Goal: Task Accomplishment & Management: Manage account settings

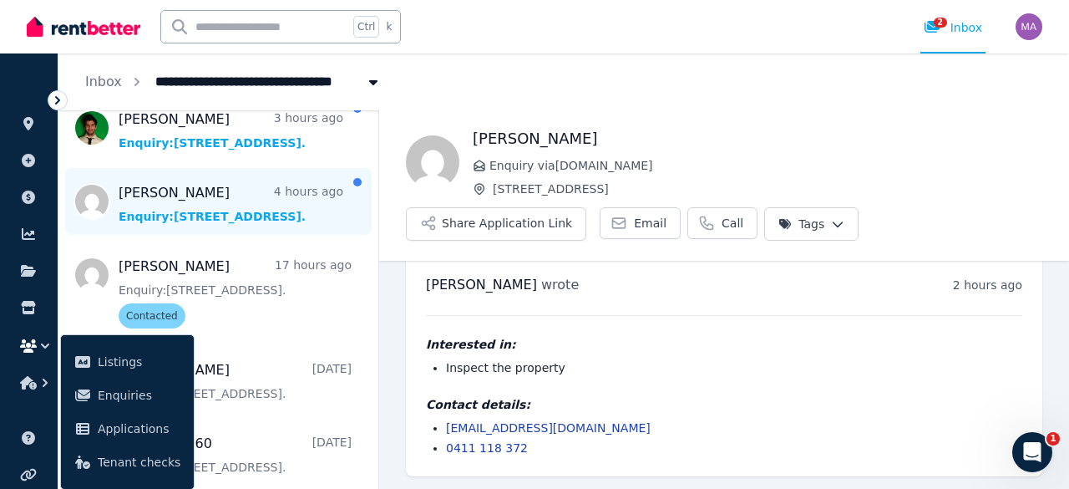
scroll to position [187, 0]
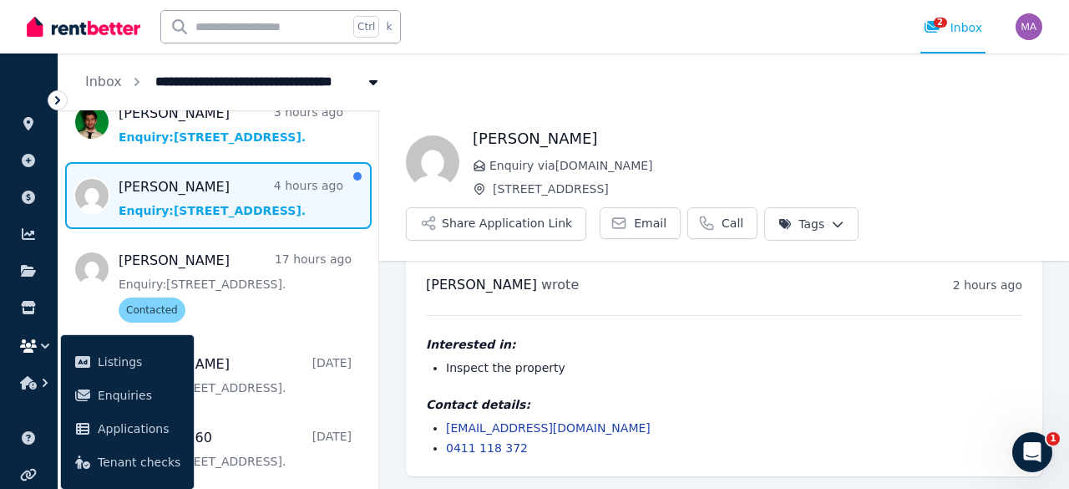
click at [236, 200] on span "Message list" at bounding box center [218, 195] width 320 height 67
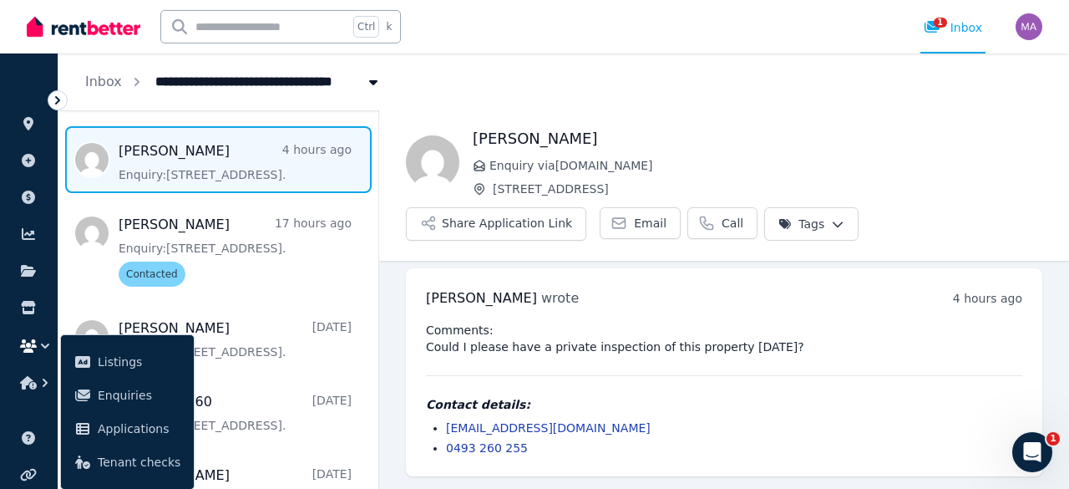
scroll to position [239, 0]
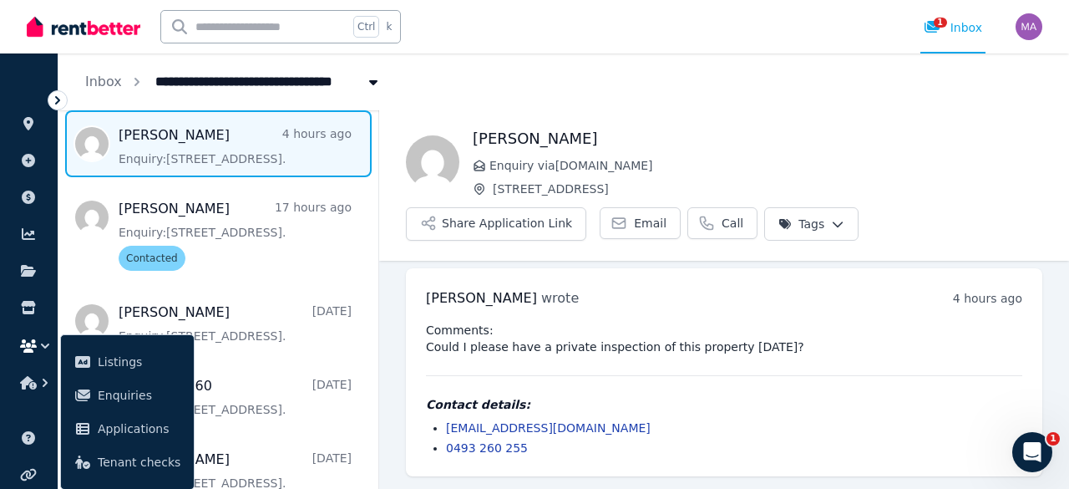
click at [191, 145] on span "Message list" at bounding box center [218, 143] width 320 height 67
click at [797, 362] on div "Comments: Could I please have a private inspection of this property [DATE]? Con…" at bounding box center [724, 389] width 596 height 134
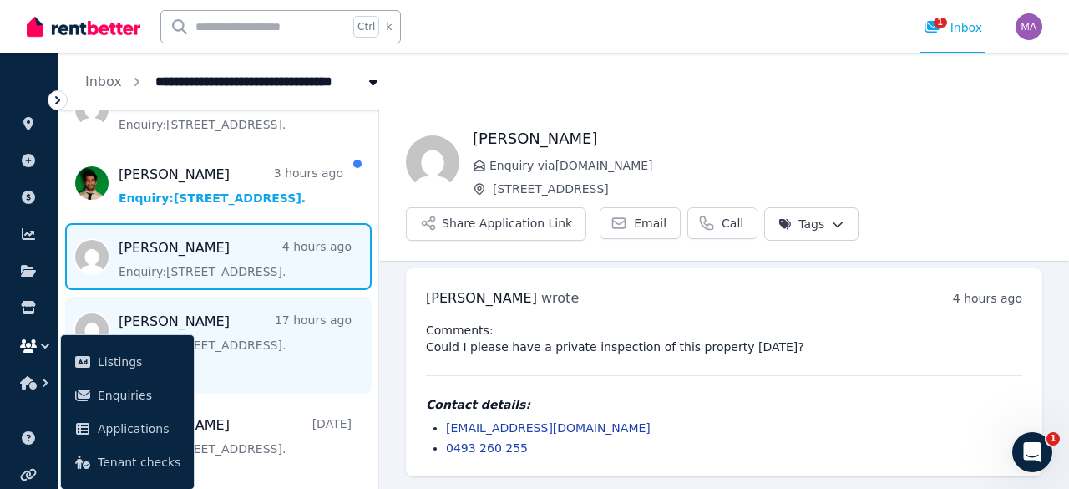
scroll to position [128, 0]
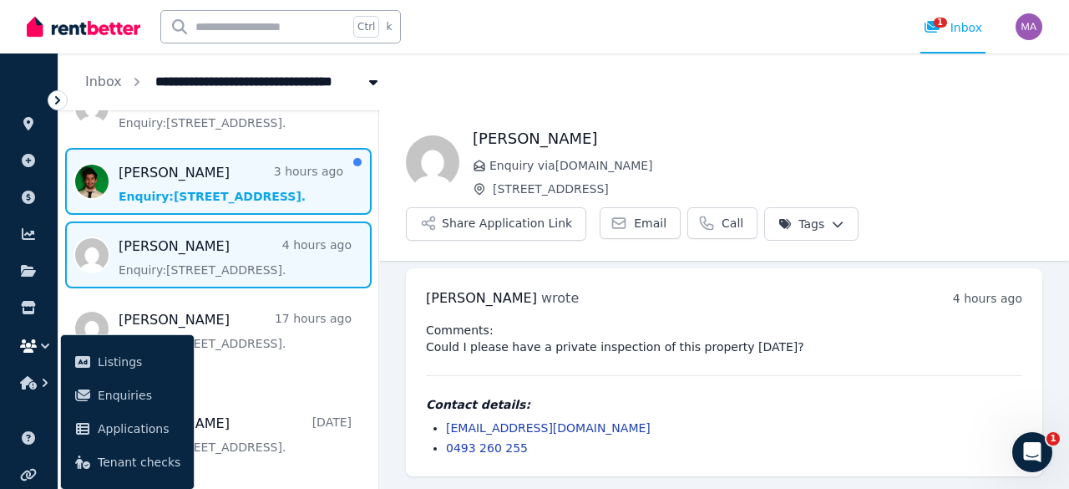
click at [242, 184] on span "Message list" at bounding box center [218, 181] width 320 height 67
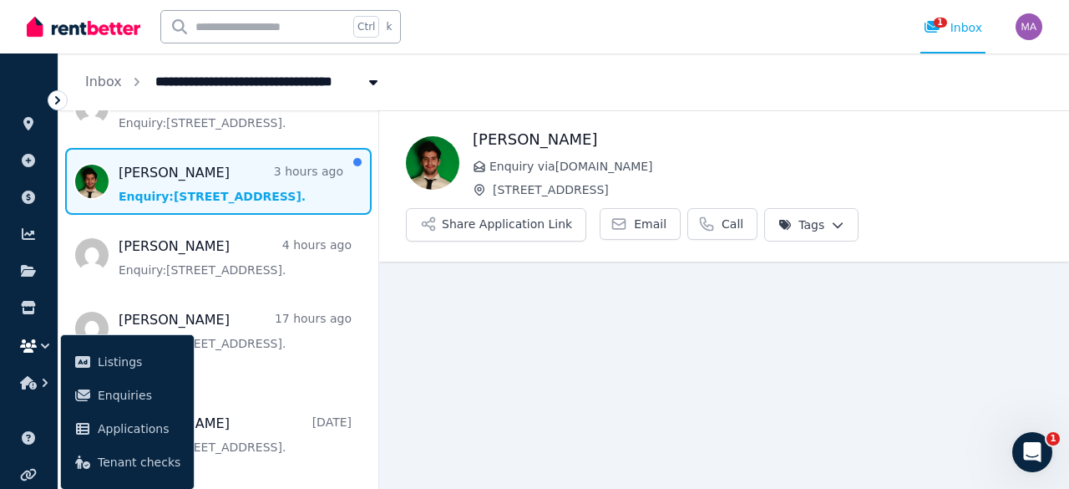
scroll to position [7, 0]
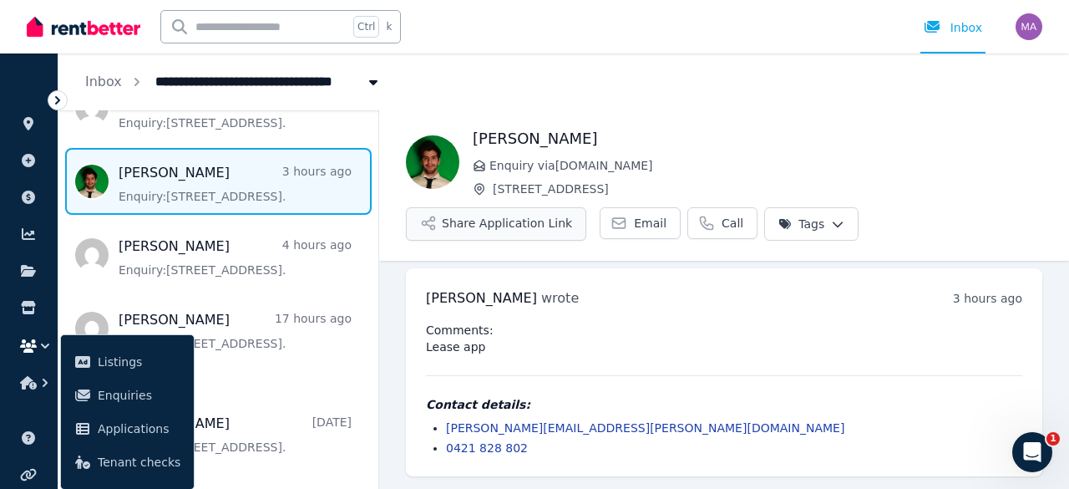
click at [514, 231] on button "Share Application Link" at bounding box center [496, 223] width 180 height 33
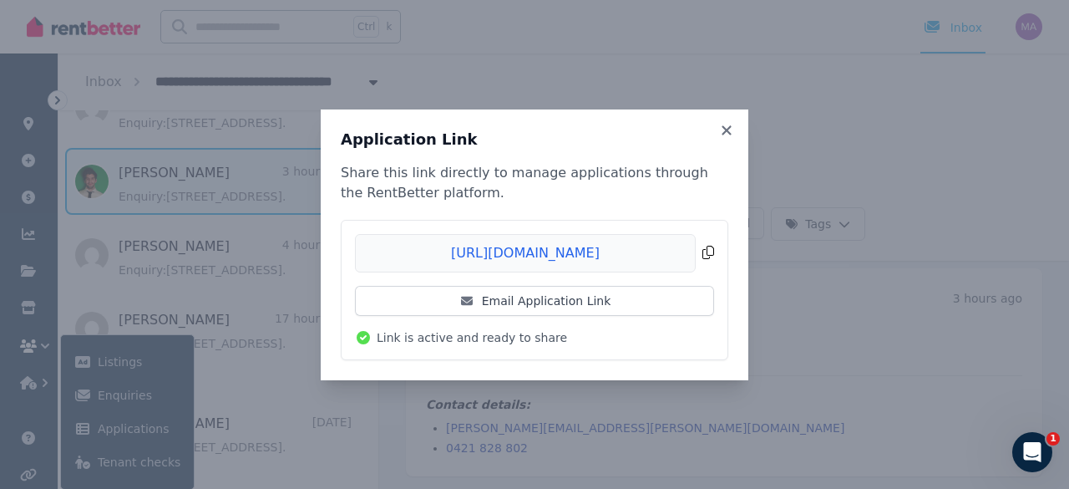
click at [706, 255] on span "Copied!" at bounding box center [534, 253] width 359 height 38
click at [804, 307] on div "Application Link Share this link directly to manage applications through the Re…" at bounding box center [534, 244] width 1069 height 489
click at [730, 133] on icon at bounding box center [726, 129] width 9 height 9
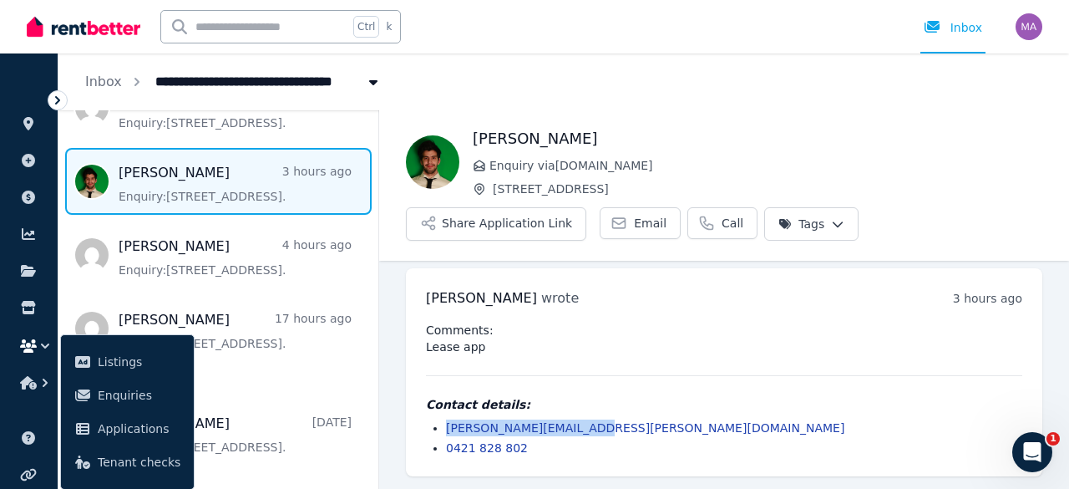
drag, startPoint x: 584, startPoint y: 429, endPoint x: 449, endPoint y: 419, distance: 135.7
click at [449, 419] on li "[PERSON_NAME][EMAIL_ADDRESS][PERSON_NAME][DOMAIN_NAME]" at bounding box center [734, 427] width 576 height 17
copy link "[PERSON_NAME][EMAIL_ADDRESS][PERSON_NAME][DOMAIN_NAME]"
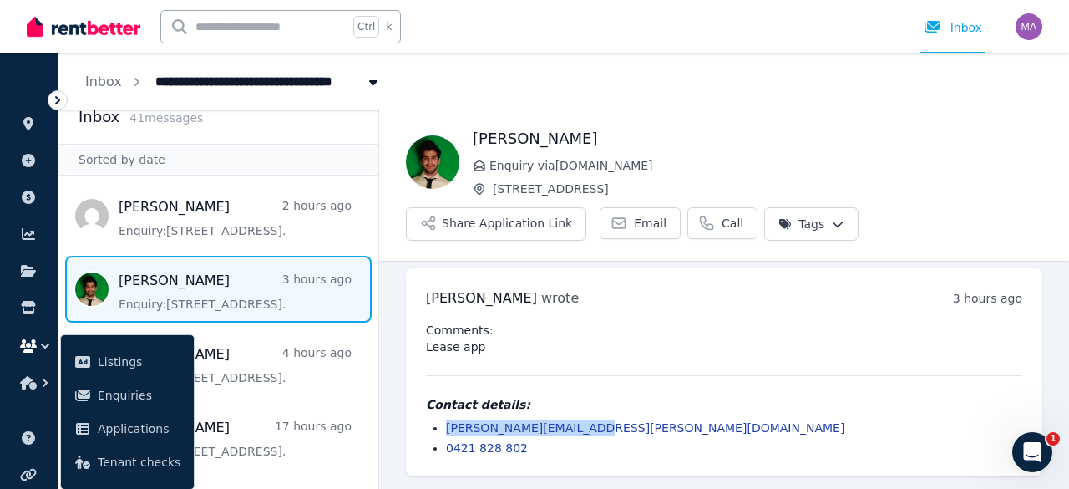
scroll to position [15, 0]
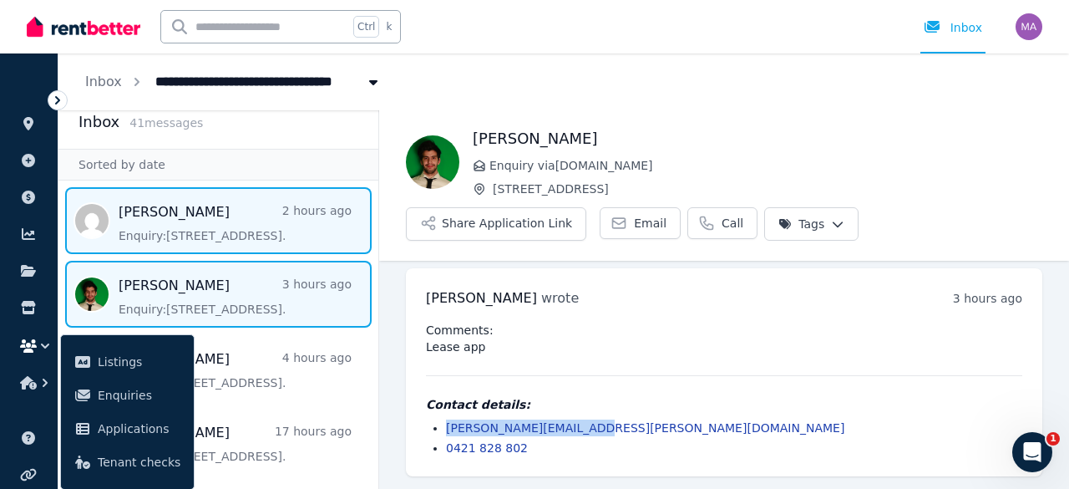
click at [200, 237] on span "Message list" at bounding box center [218, 220] width 320 height 67
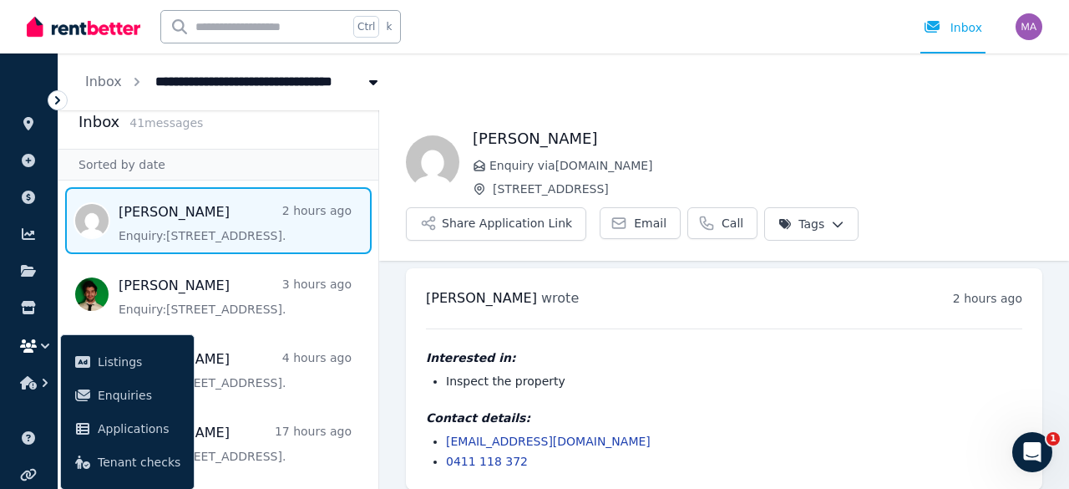
scroll to position [20, 0]
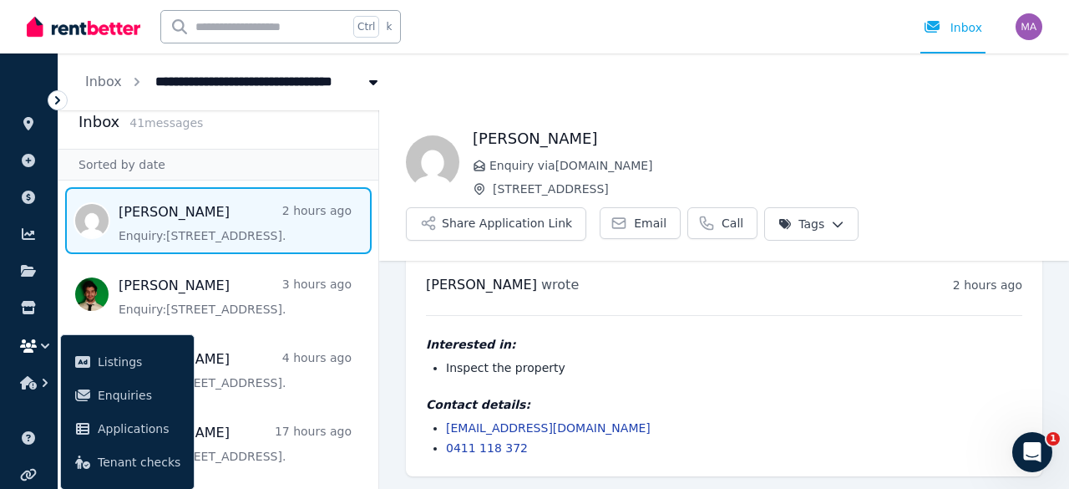
click at [584, 367] on li "Inspect the property" at bounding box center [734, 367] width 576 height 17
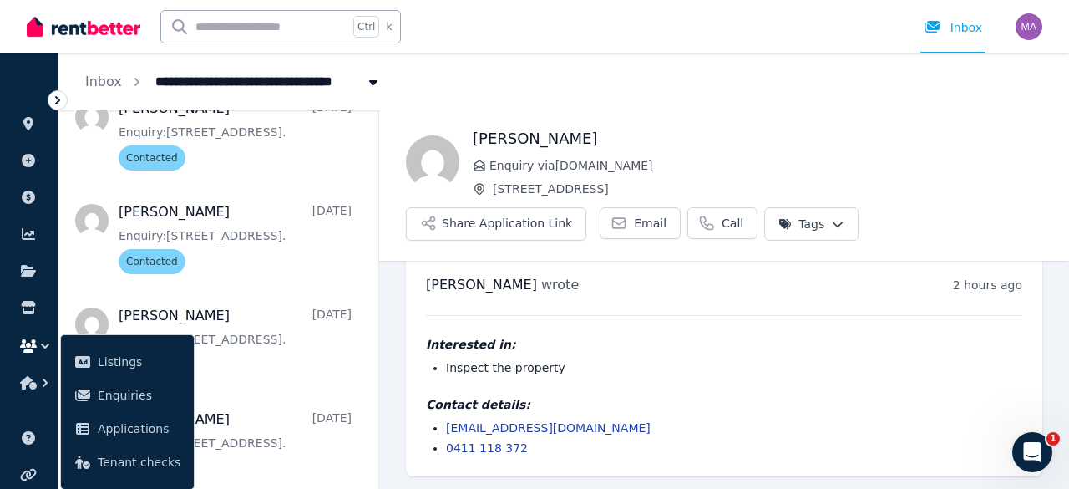
scroll to position [1196, 0]
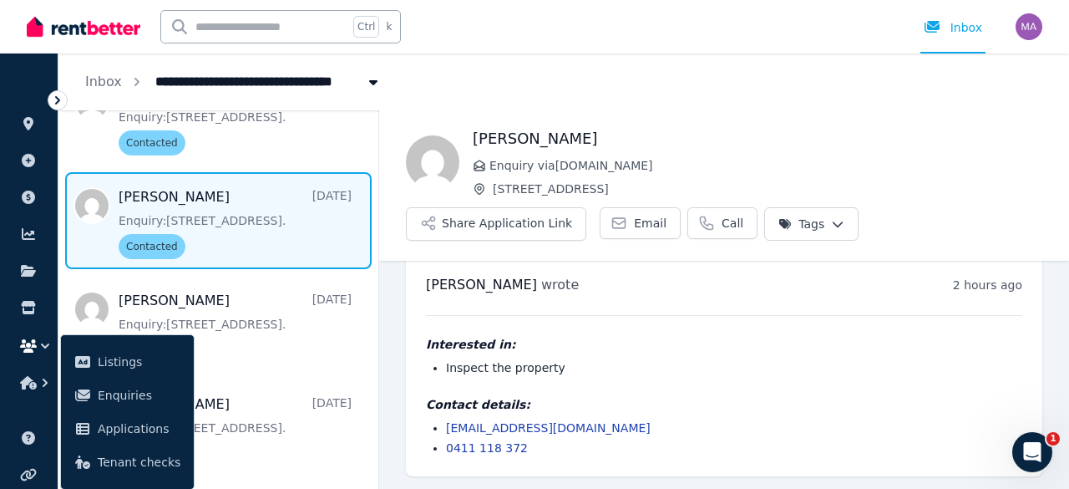
click at [253, 216] on span "Message list" at bounding box center [218, 220] width 320 height 97
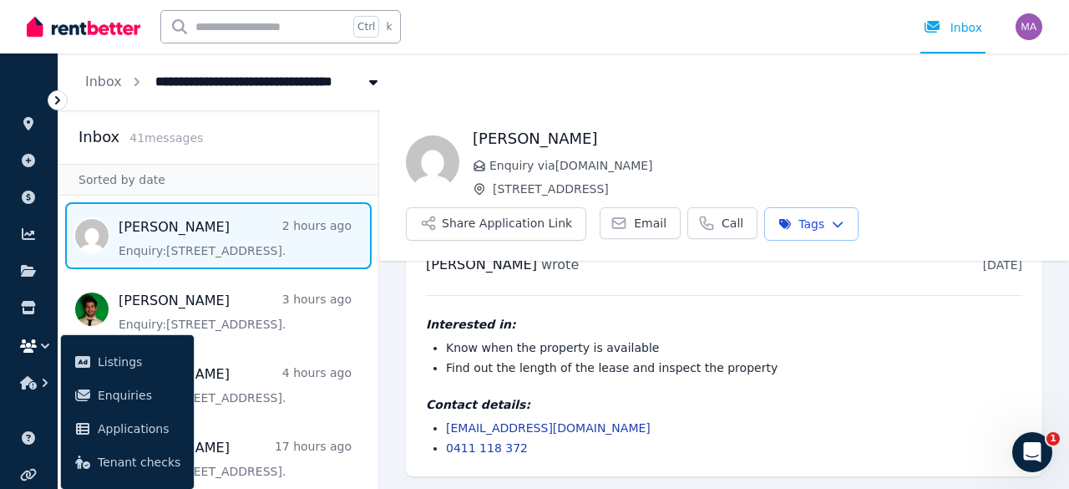
click at [247, 218] on span "Message list" at bounding box center [218, 235] width 320 height 67
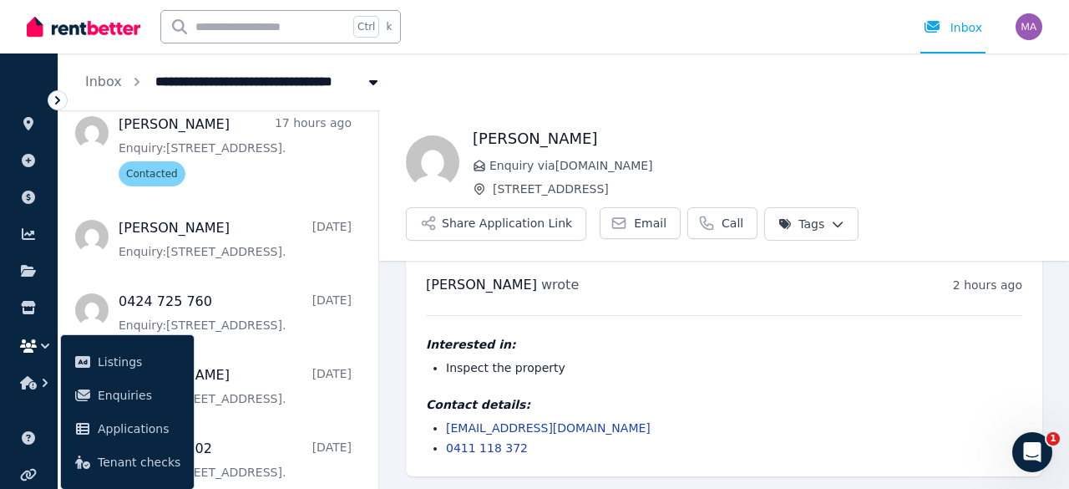
scroll to position [252, 0]
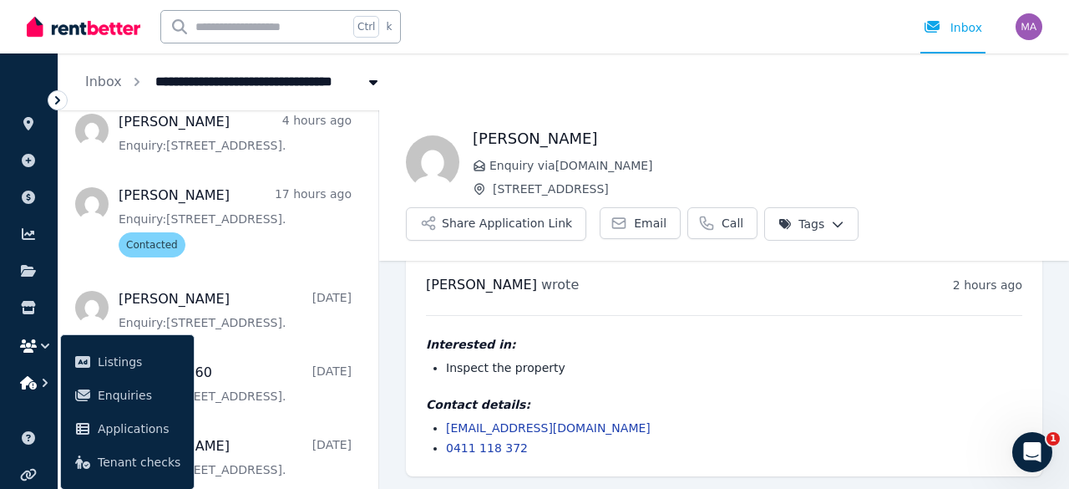
click at [41, 382] on icon "button" at bounding box center [45, 382] width 17 height 17
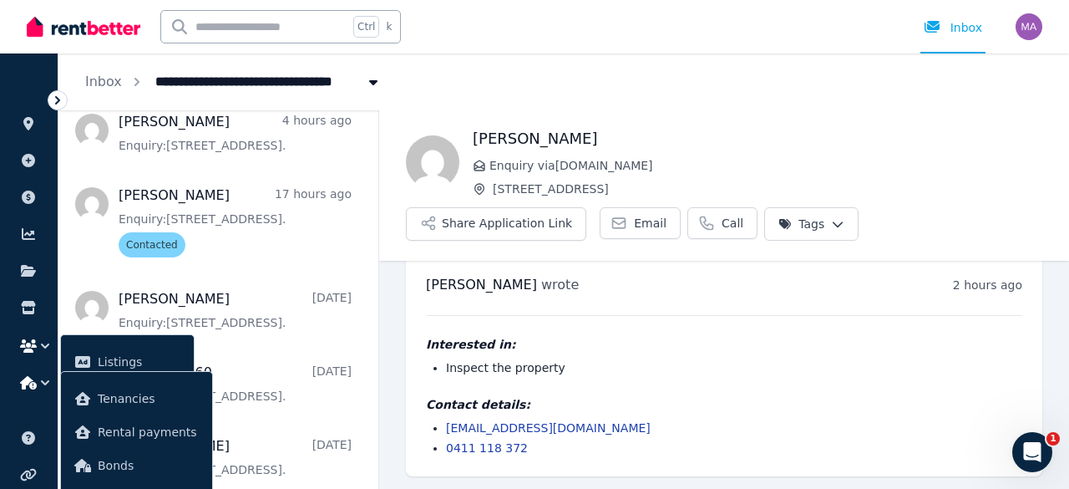
click at [41, 382] on icon "button" at bounding box center [45, 382] width 17 height 17
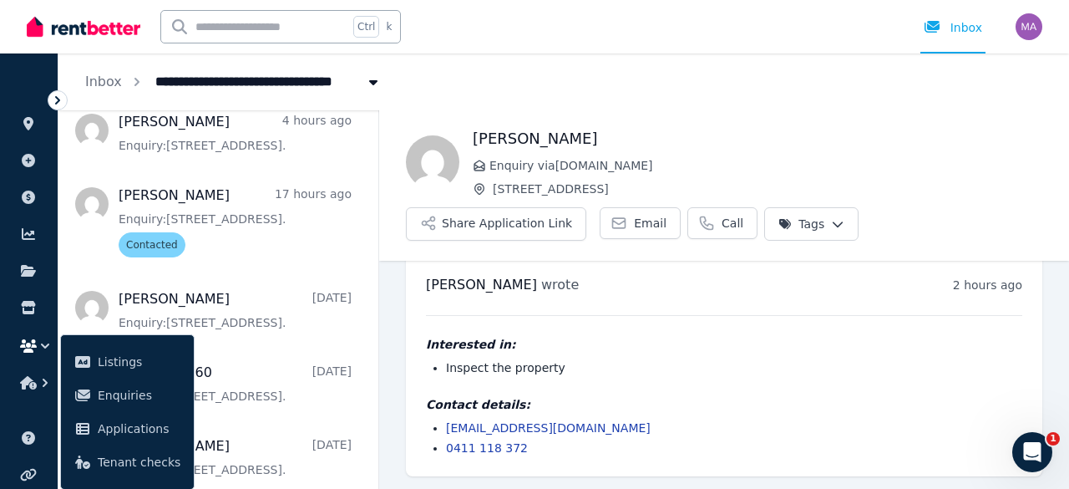
click at [43, 342] on icon "button" at bounding box center [45, 346] width 17 height 17
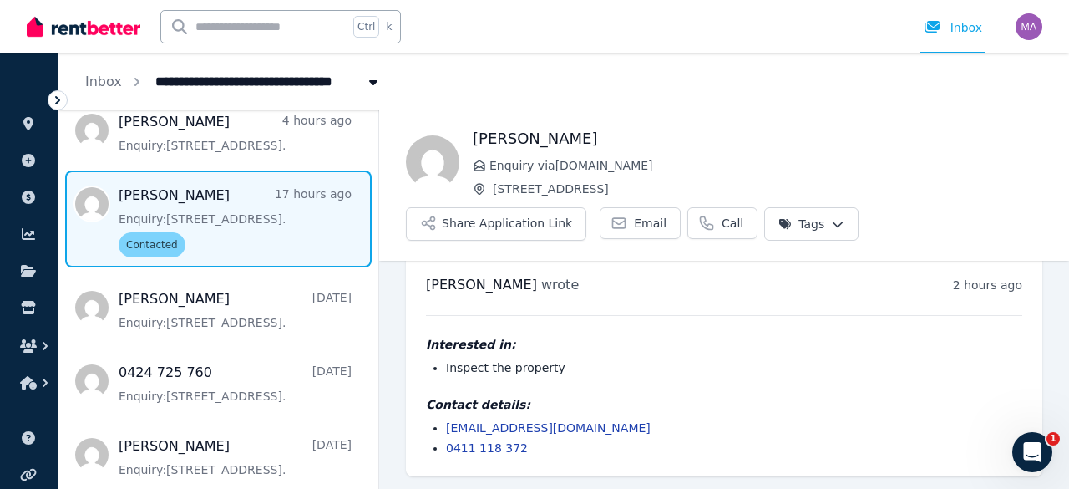
click at [214, 235] on span "Message list" at bounding box center [218, 218] width 320 height 97
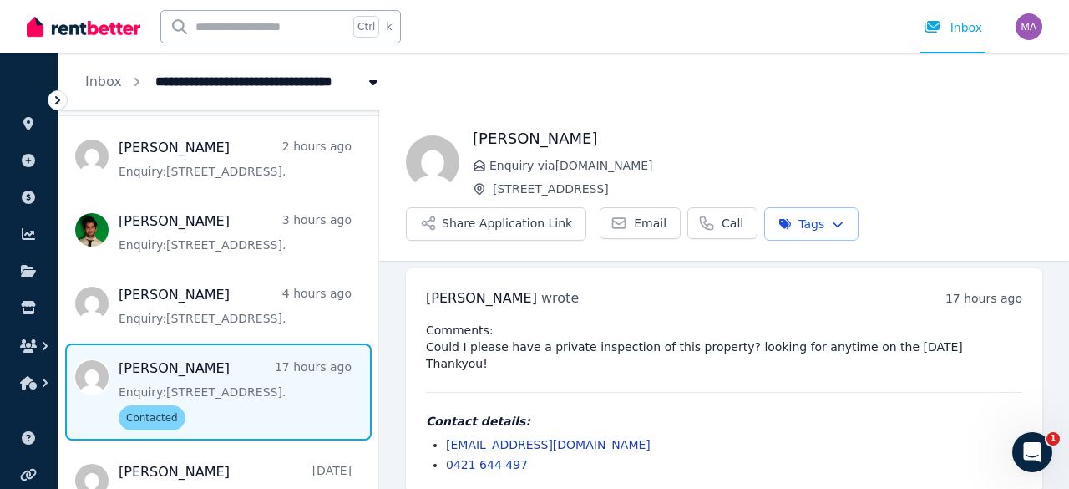
scroll to position [46, 0]
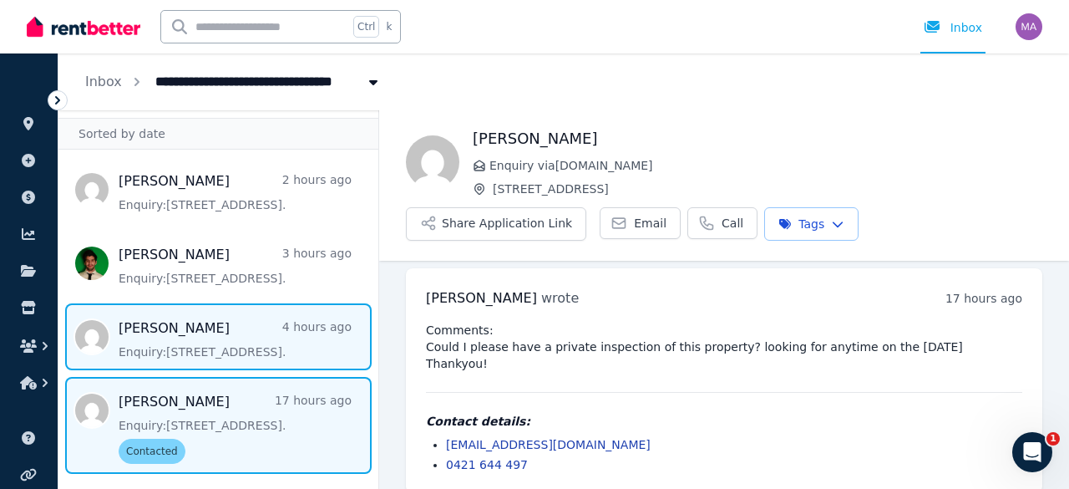
click at [227, 337] on span "Message list" at bounding box center [218, 336] width 320 height 67
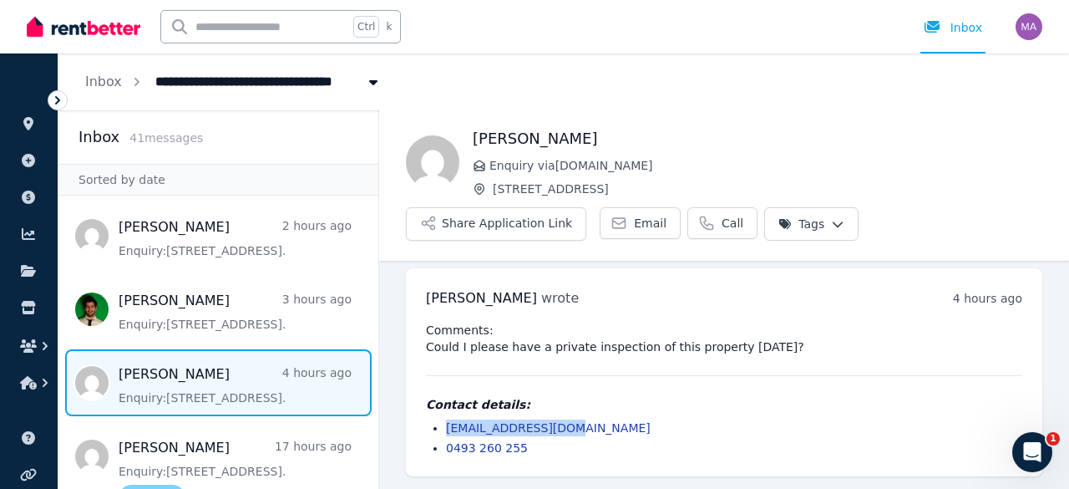
drag, startPoint x: 565, startPoint y: 429, endPoint x: 443, endPoint y: 425, distance: 122.0
click at [443, 425] on ul "[EMAIL_ADDRESS][DOMAIN_NAME] 0493 260 255" at bounding box center [724, 437] width 596 height 37
copy link "[EMAIL_ADDRESS][DOMAIN_NAME]"
click at [667, 384] on div "Comments: Could I please have a private inspection of this property [DATE]? Con…" at bounding box center [724, 389] width 596 height 134
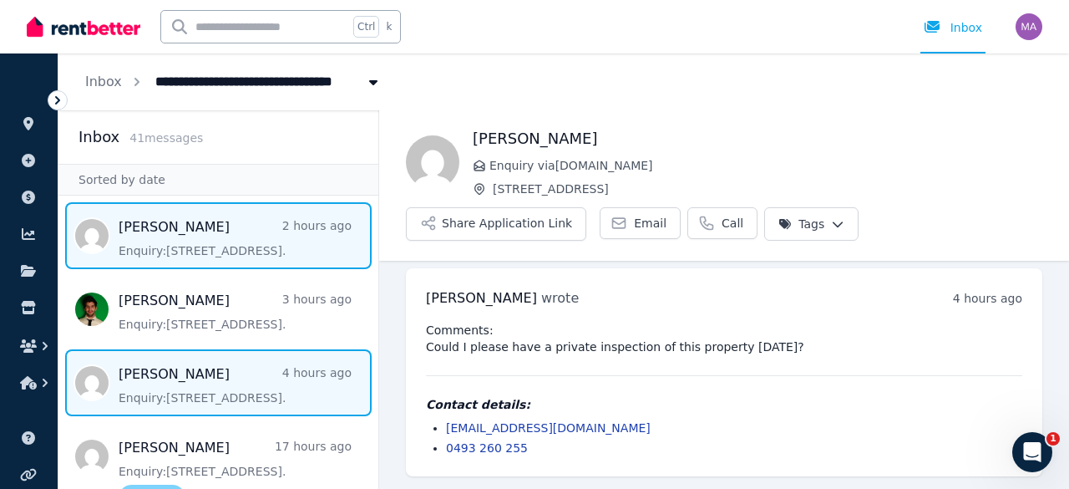
click at [241, 250] on span "Message list" at bounding box center [218, 235] width 320 height 67
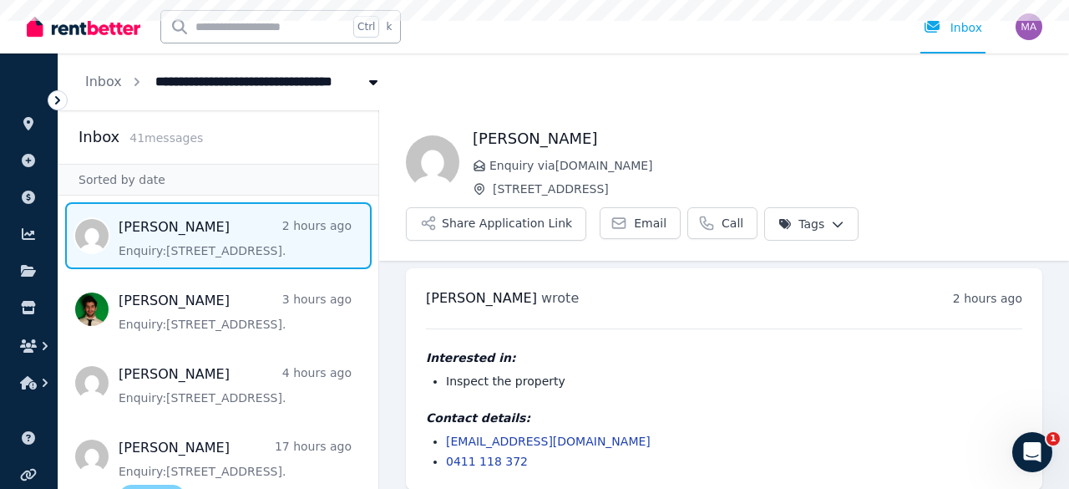
scroll to position [20, 0]
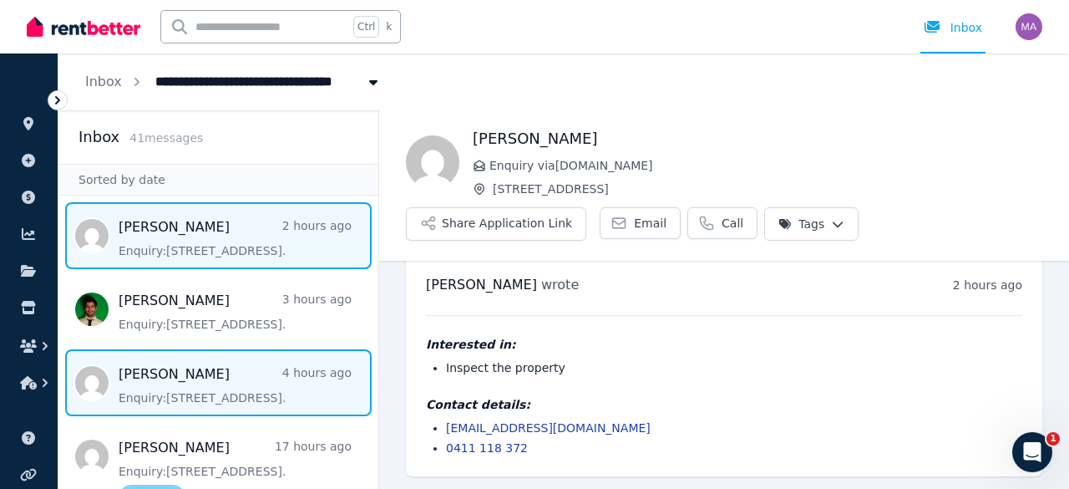
click at [212, 388] on span "Message list" at bounding box center [218, 382] width 320 height 67
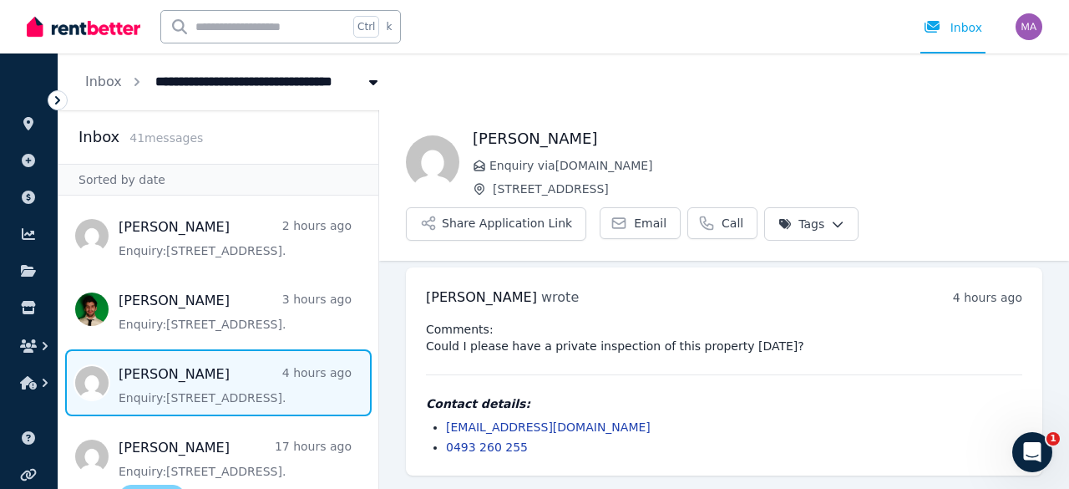
scroll to position [7, 0]
drag, startPoint x: 570, startPoint y: 429, endPoint x: 444, endPoint y: 423, distance: 125.4
click at [444, 423] on ul "[EMAIL_ADDRESS][DOMAIN_NAME] 0493 260 255" at bounding box center [724, 437] width 596 height 37
copy link "[EMAIL_ADDRESS][DOMAIN_NAME]"
click at [291, 372] on span "Message list" at bounding box center [218, 382] width 320 height 67
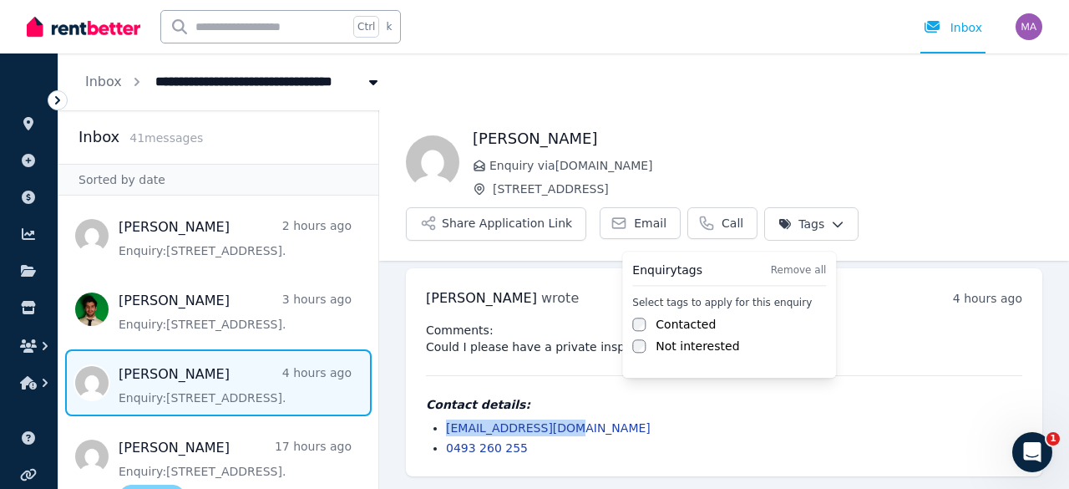
click at [795, 233] on html "**********" at bounding box center [534, 244] width 1069 height 489
click at [673, 322] on label "Contacted" at bounding box center [686, 324] width 60 height 17
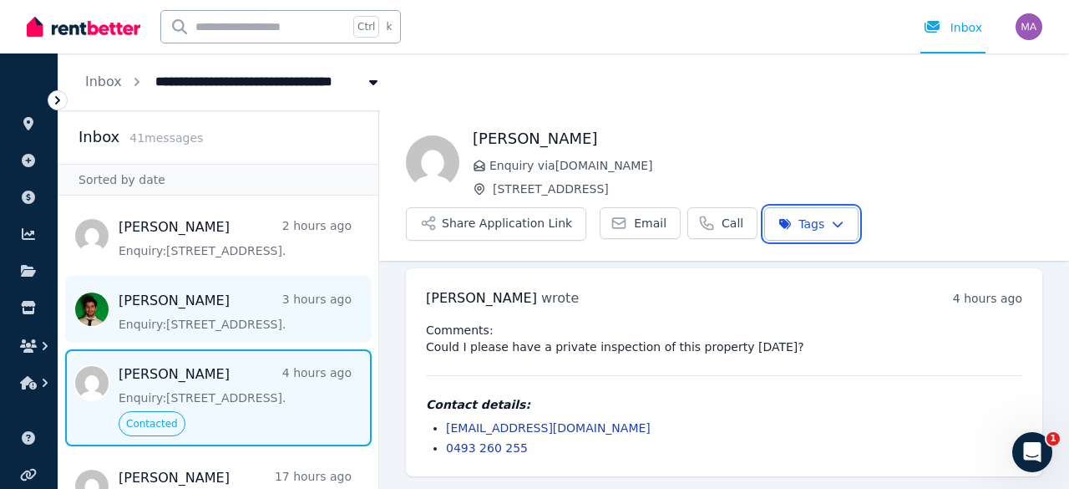
click at [276, 316] on html "**********" at bounding box center [534, 244] width 1069 height 489
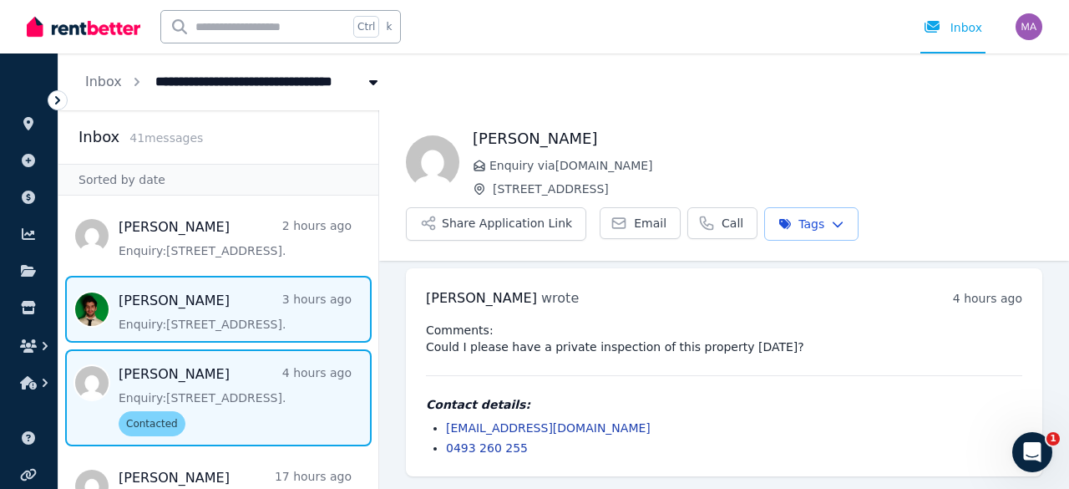
click at [276, 316] on span "Message list" at bounding box center [218, 309] width 320 height 67
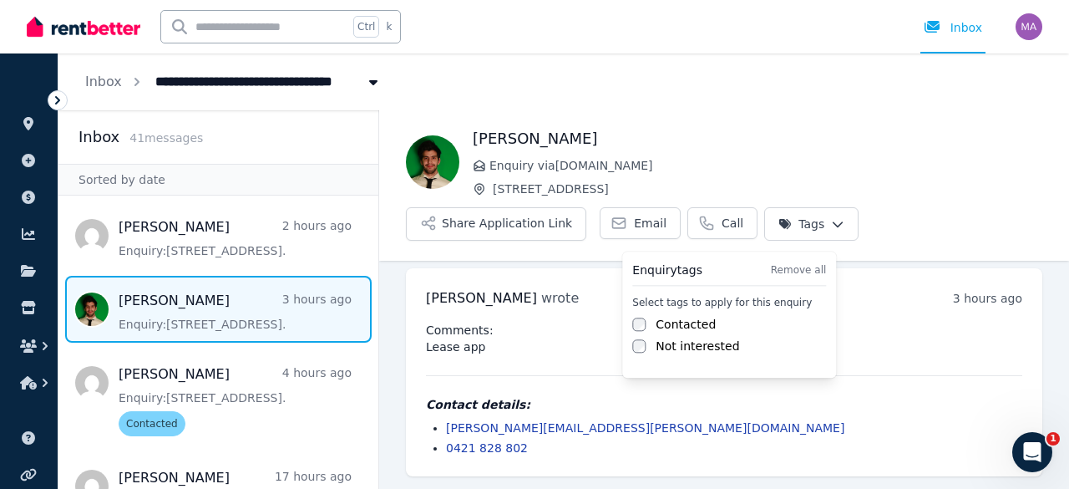
click at [793, 225] on html "**********" at bounding box center [534, 244] width 1069 height 489
click at [653, 323] on div "Contacted" at bounding box center [729, 324] width 194 height 17
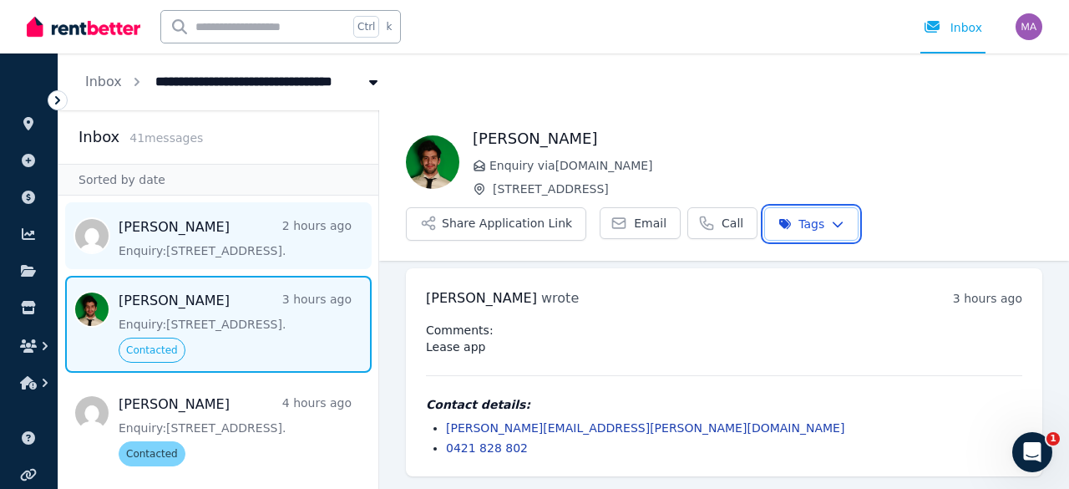
click at [185, 251] on html "**********" at bounding box center [534, 244] width 1069 height 489
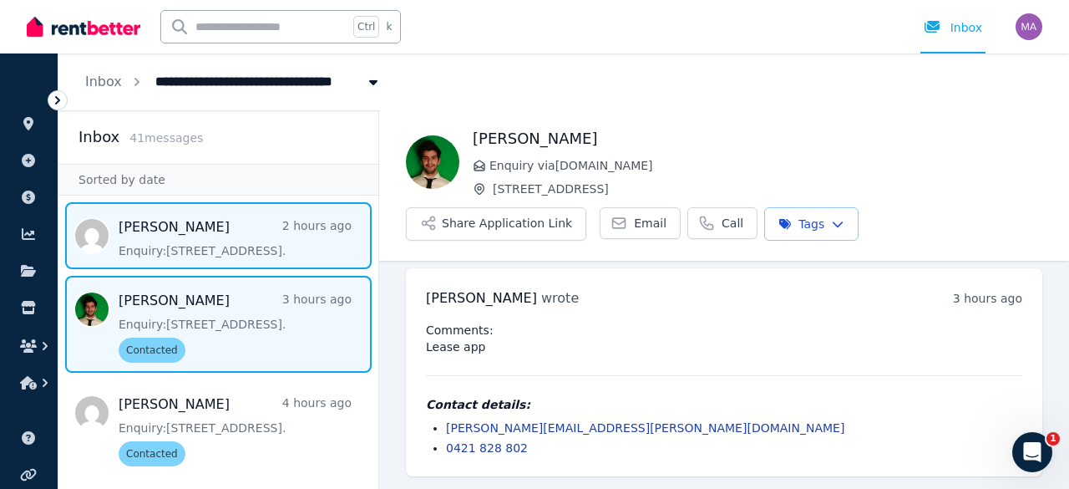
click at [185, 251] on span "Message list" at bounding box center [218, 235] width 320 height 67
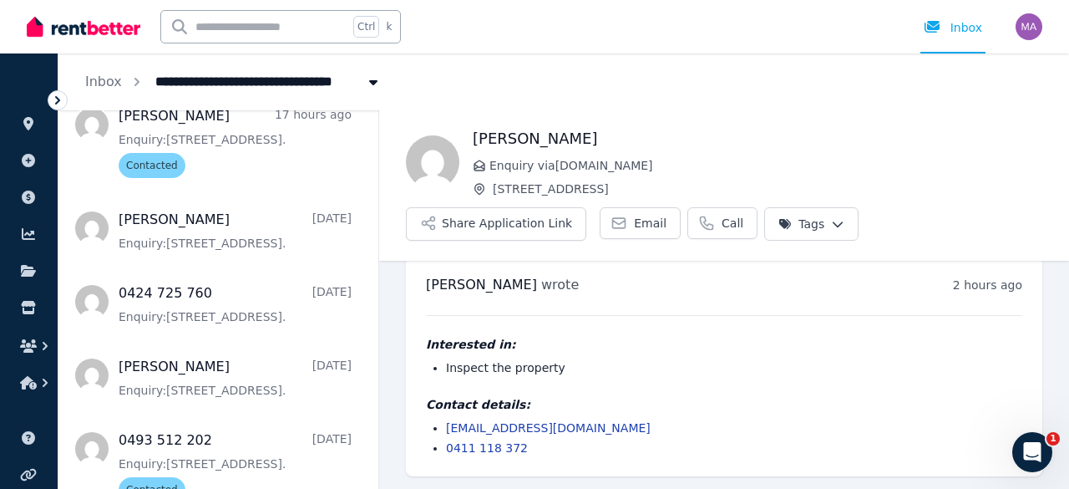
scroll to position [393, 0]
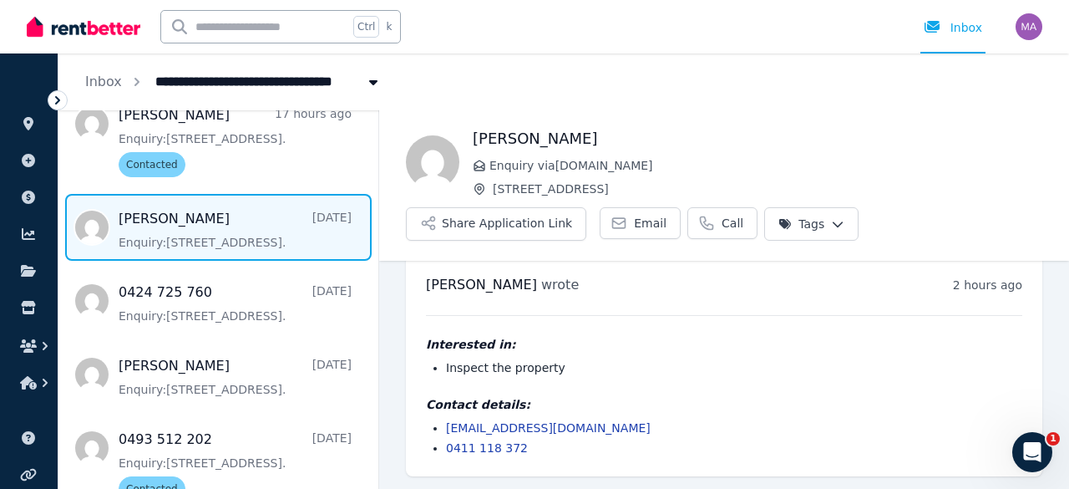
click at [232, 231] on span "Message list" at bounding box center [218, 227] width 320 height 67
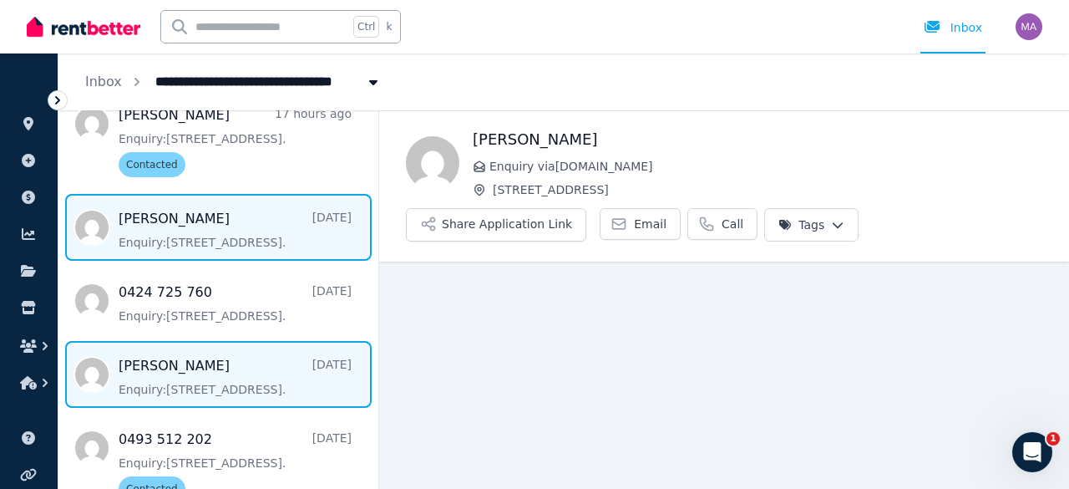
click at [209, 392] on span "Message list" at bounding box center [218, 374] width 320 height 67
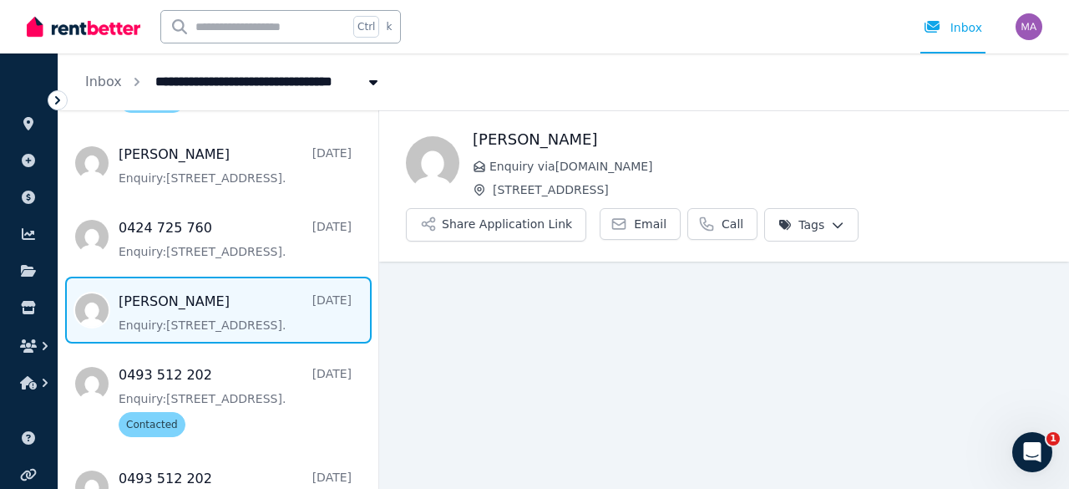
scroll to position [458, 0]
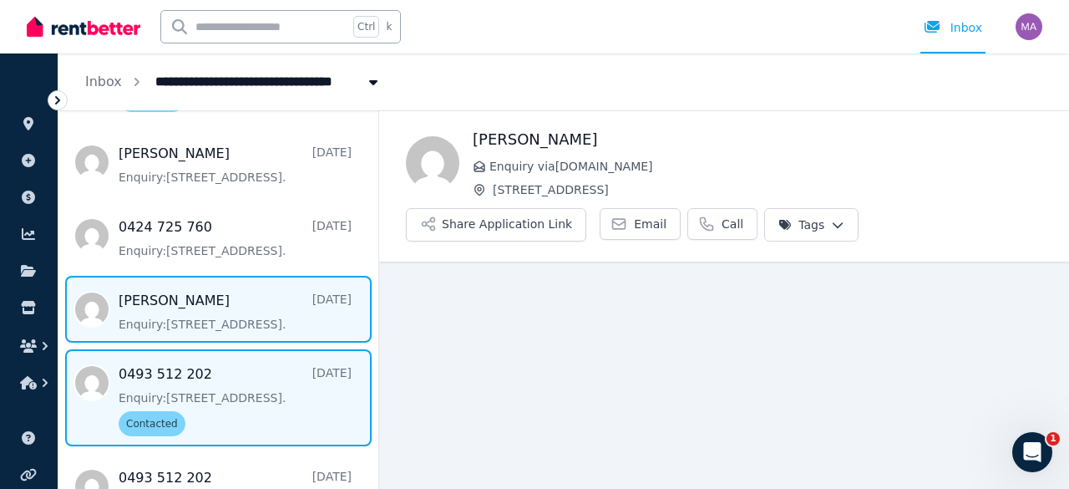
click at [230, 368] on span "Message list" at bounding box center [218, 397] width 320 height 97
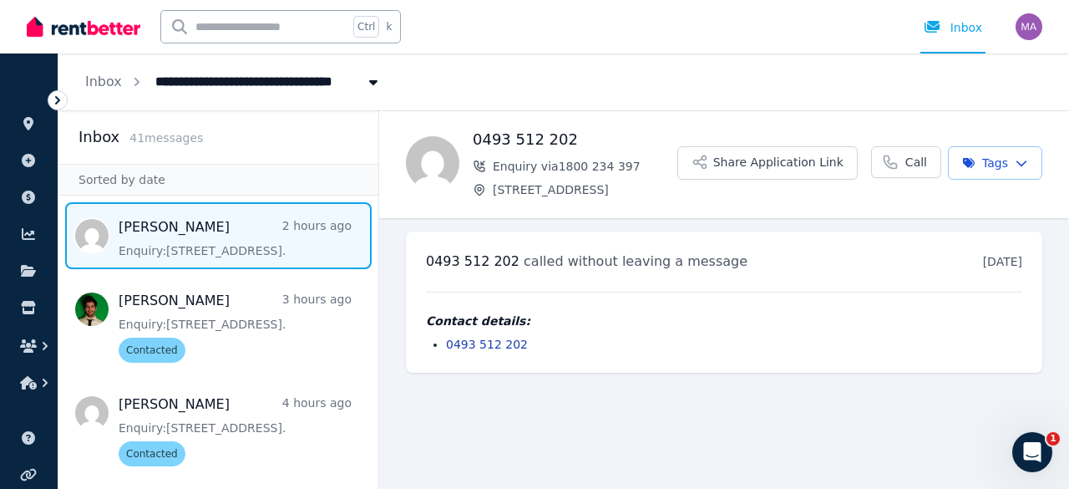
click at [216, 251] on span "Message list" at bounding box center [218, 235] width 320 height 67
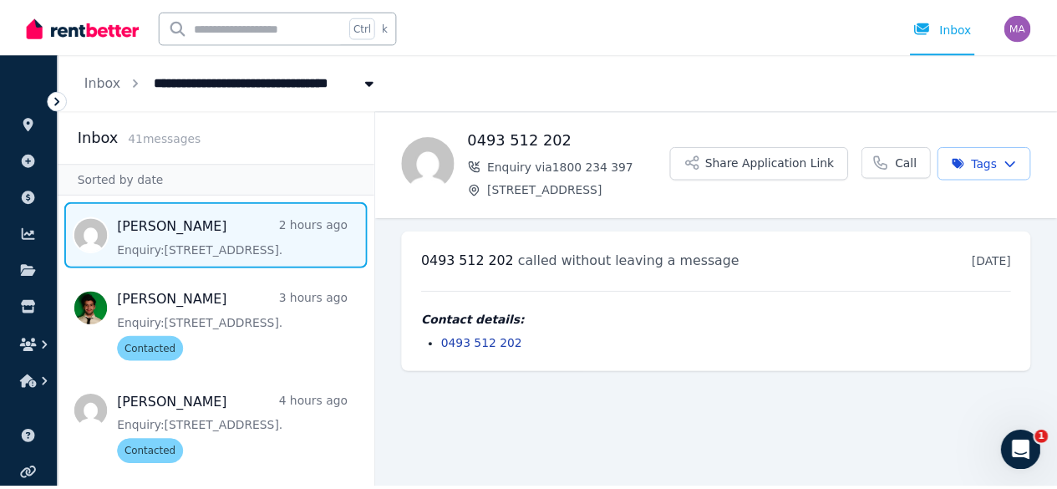
scroll to position [20, 0]
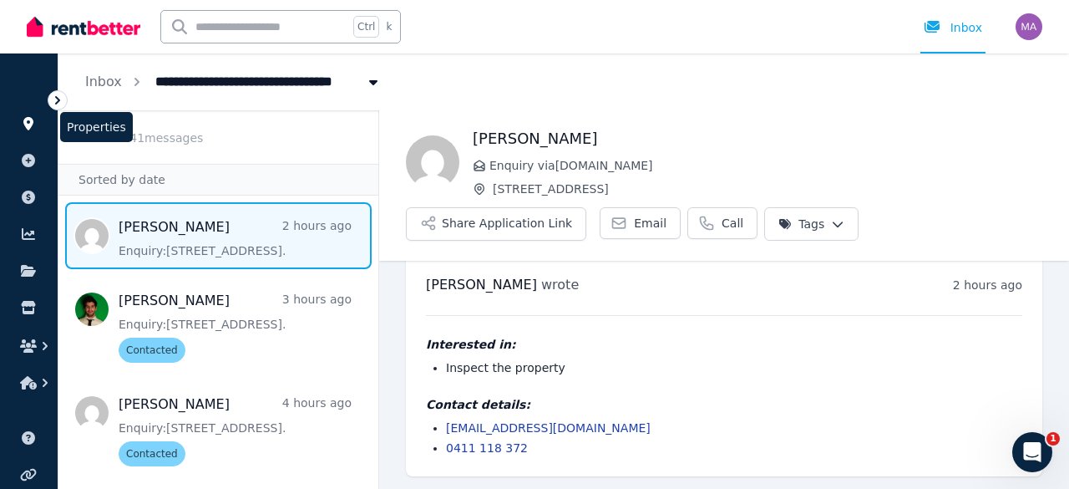
click at [32, 131] on link at bounding box center [28, 123] width 31 height 27
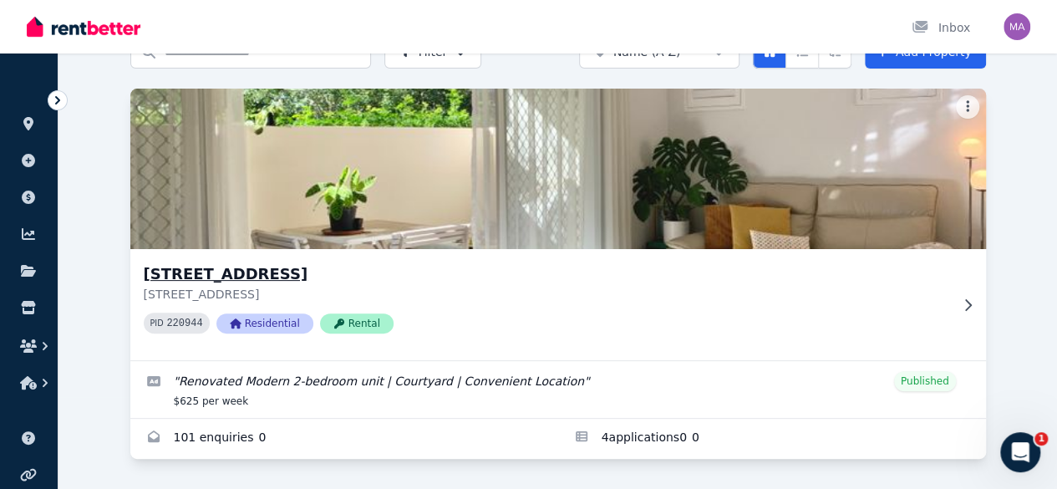
scroll to position [142, 0]
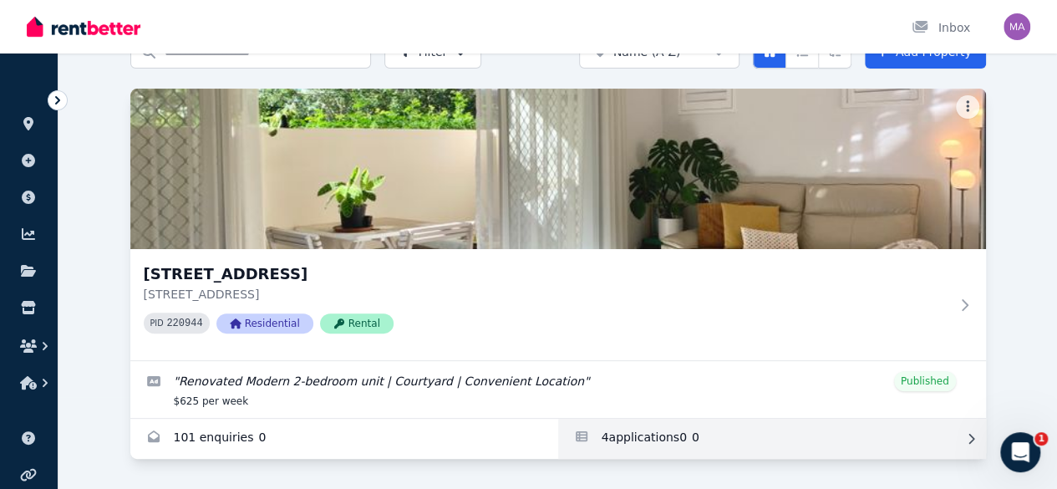
click at [558, 419] on link "Applications for Unit 1 11/13 Calder Road, Rydalmere" at bounding box center [772, 439] width 428 height 40
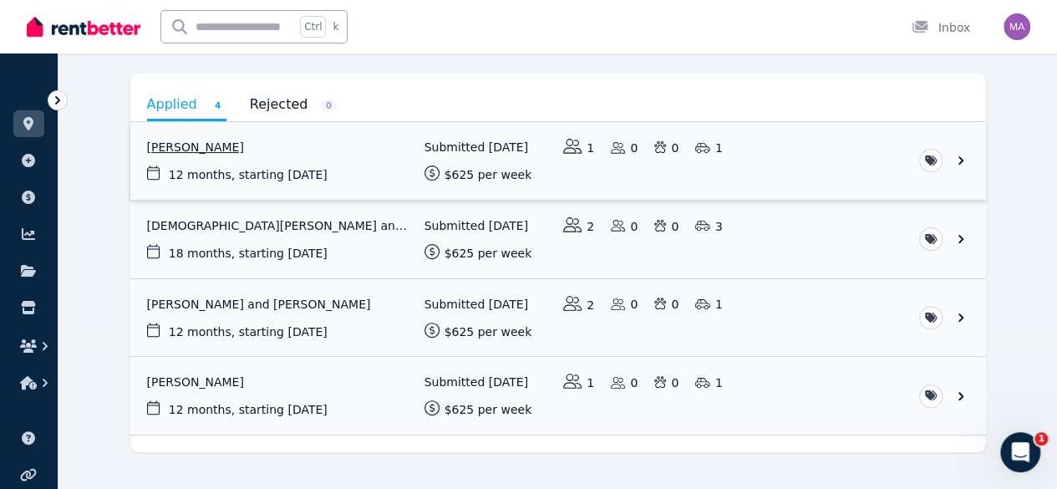
scroll to position [144, 0]
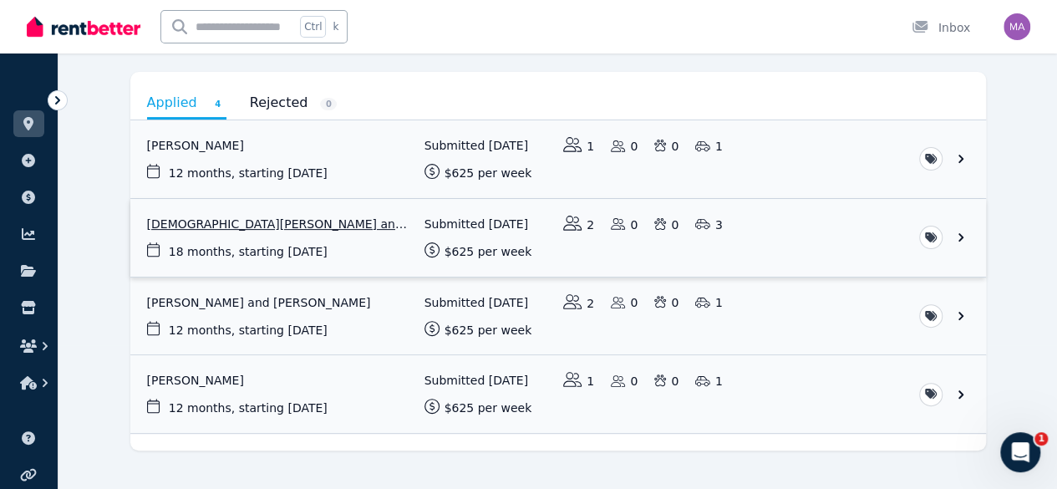
click at [239, 223] on link "View application: Muhammad Usman Ashraf and Sana Gul" at bounding box center [557, 238] width 855 height 78
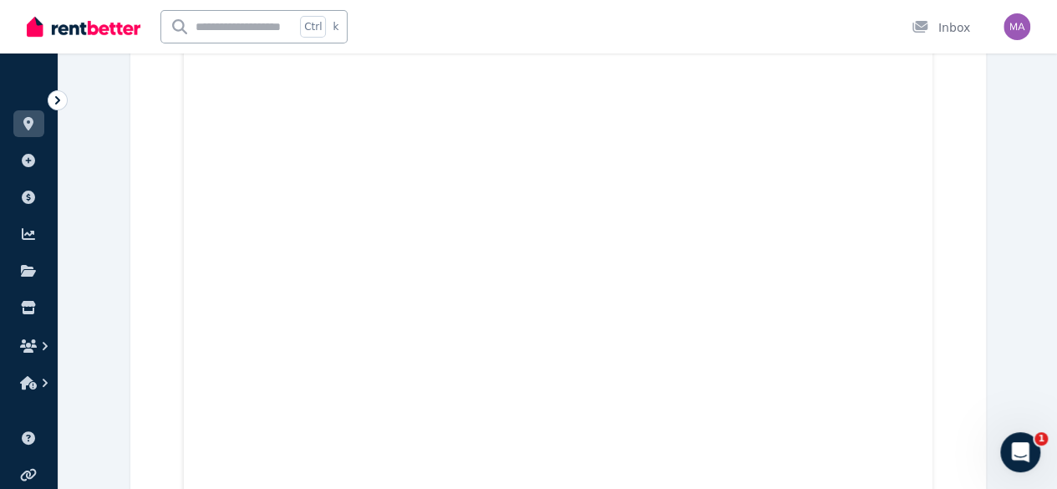
scroll to position [2405, 0]
click at [32, 116] on link at bounding box center [28, 123] width 31 height 27
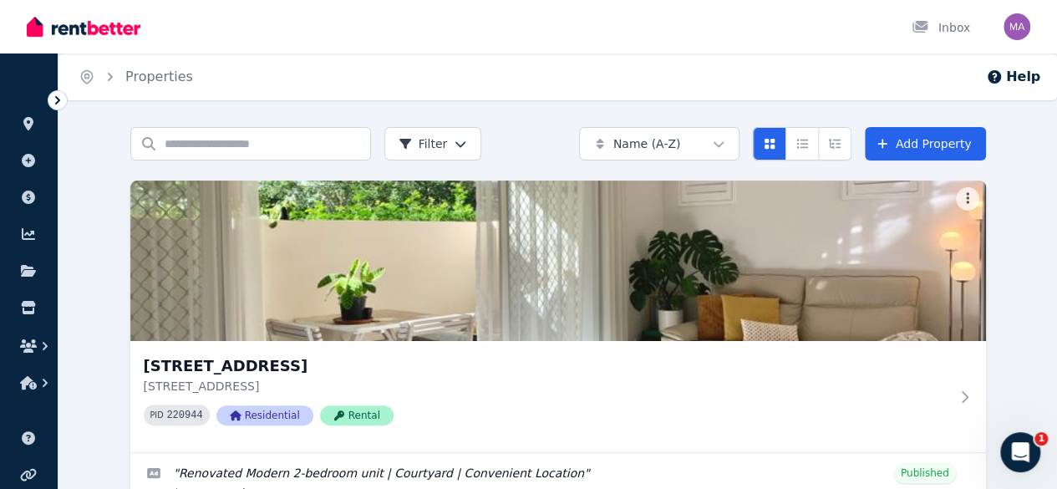
scroll to position [142, 0]
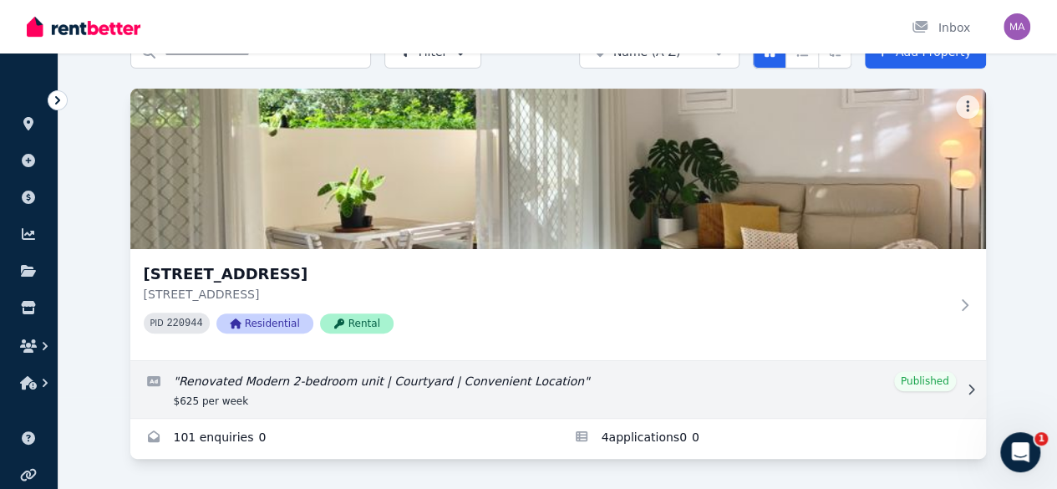
click at [205, 361] on link "Edit listing: Renovated Modern 2-bedroom unit | Courtyard | Convenient Location" at bounding box center [557, 389] width 855 height 57
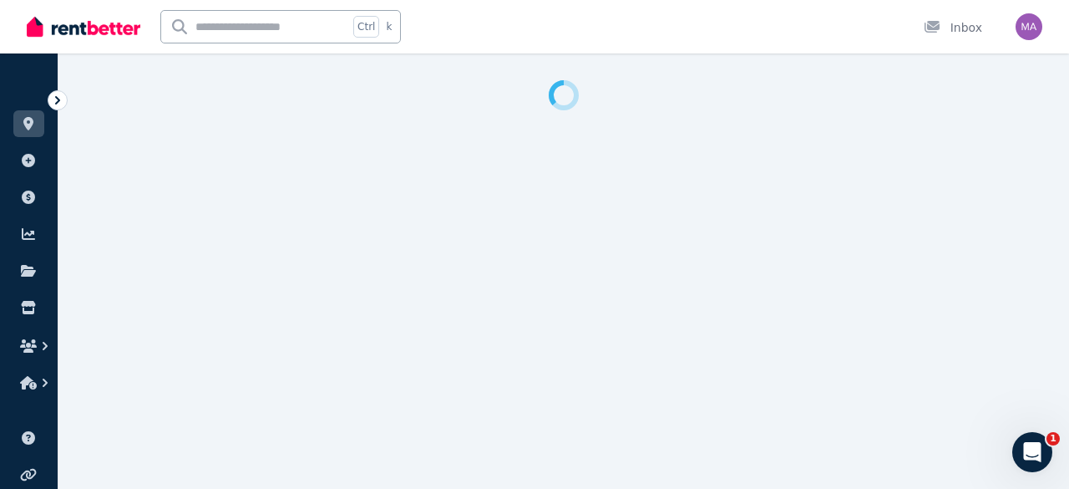
select select "**********"
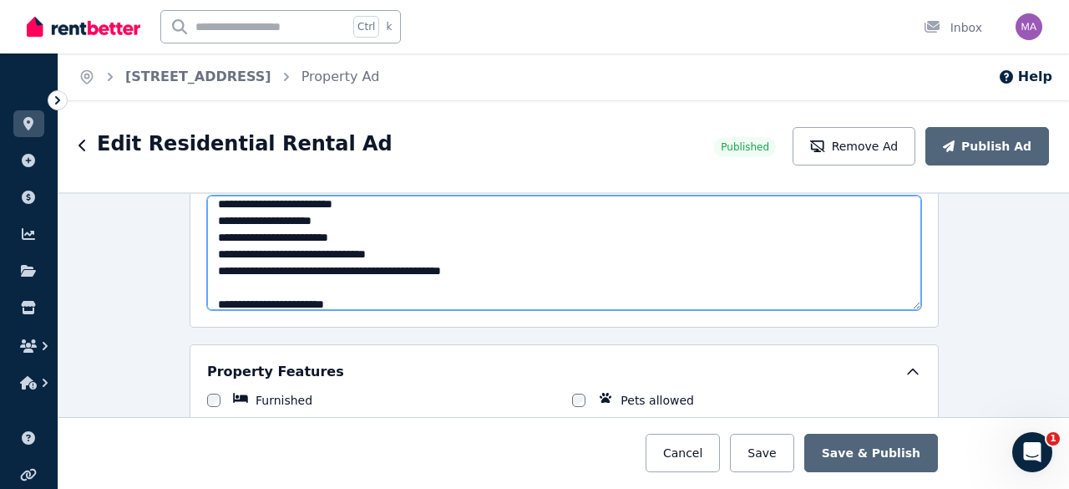
scroll to position [351, 0]
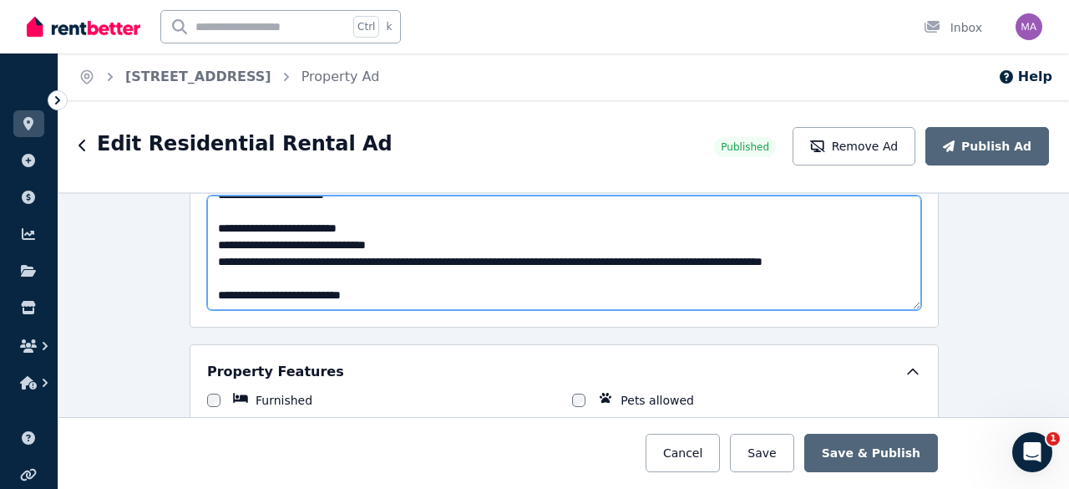
click at [442, 285] on textarea "**********" at bounding box center [564, 252] width 714 height 114
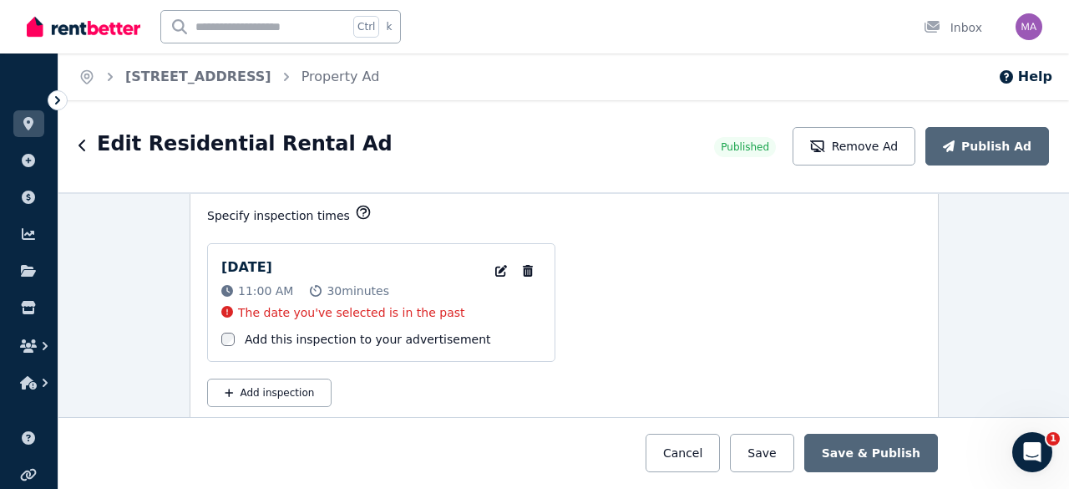
scroll to position [2742, 0]
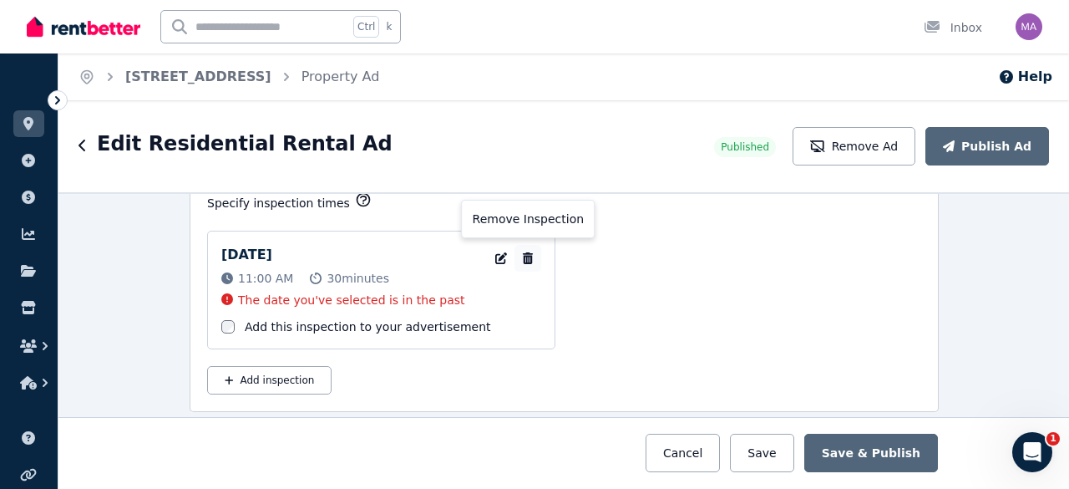
click at [527, 252] on icon "button" at bounding box center [528, 258] width 17 height 12
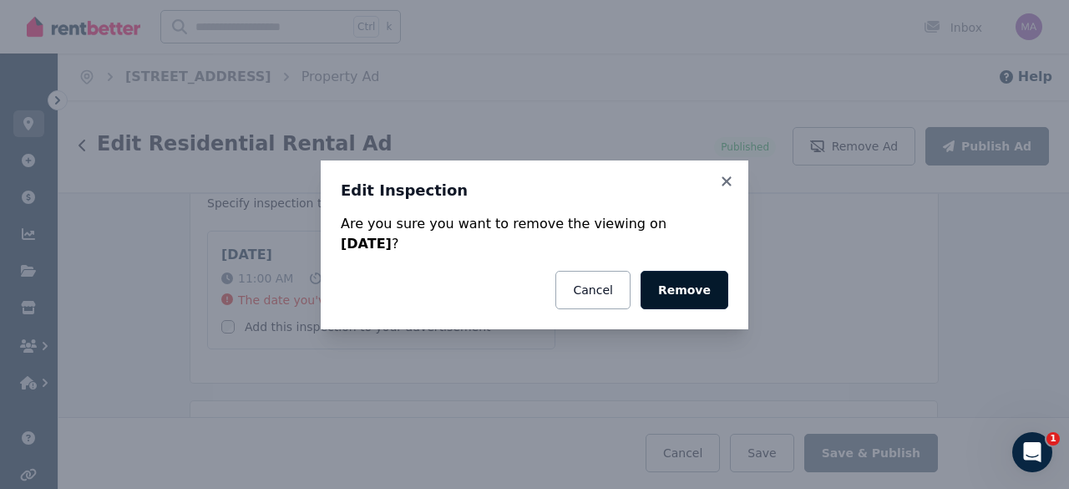
click at [669, 288] on button "Remove" at bounding box center [685, 290] width 88 height 38
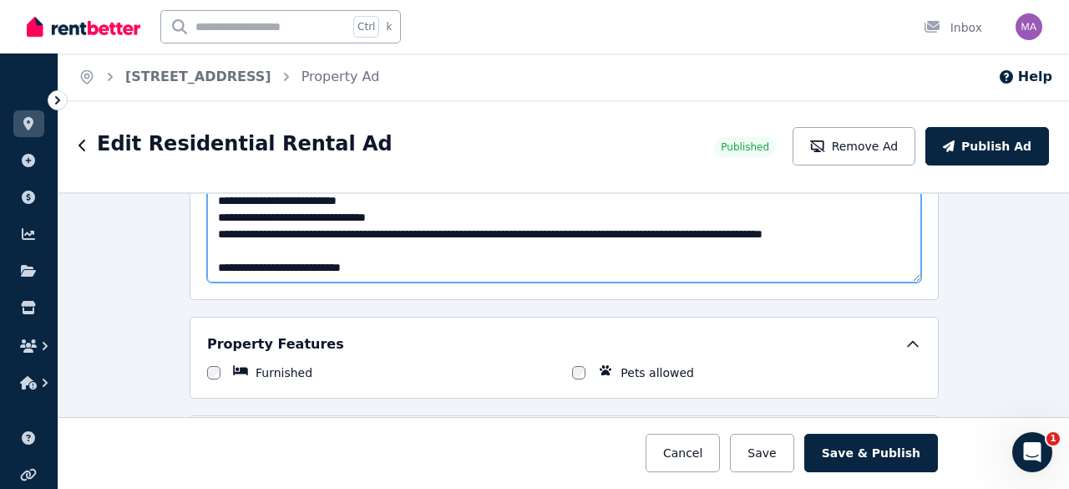
scroll to position [1070, 0]
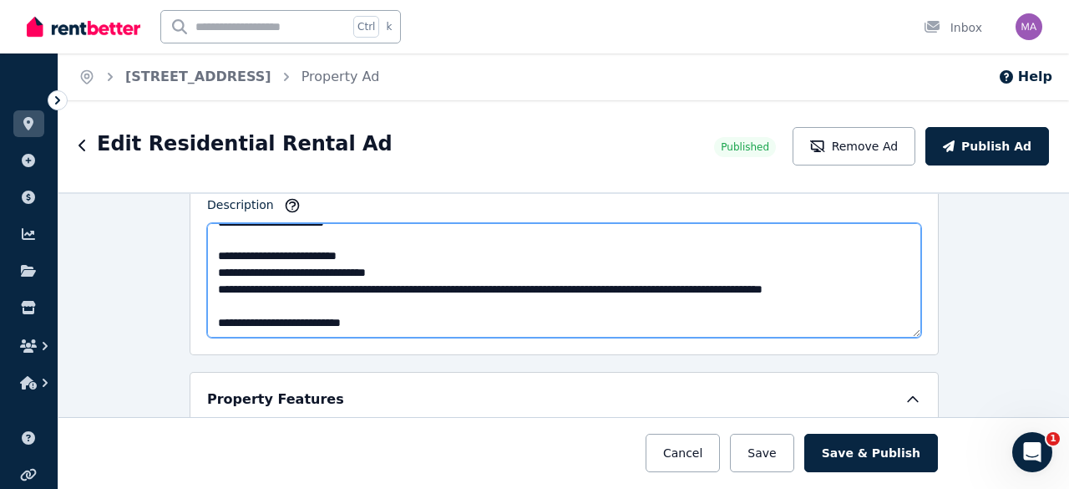
click at [403, 287] on textarea "**********" at bounding box center [564, 280] width 714 height 114
click at [275, 300] on textarea "**********" at bounding box center [564, 280] width 714 height 114
click at [349, 309] on textarea "**********" at bounding box center [564, 280] width 714 height 114
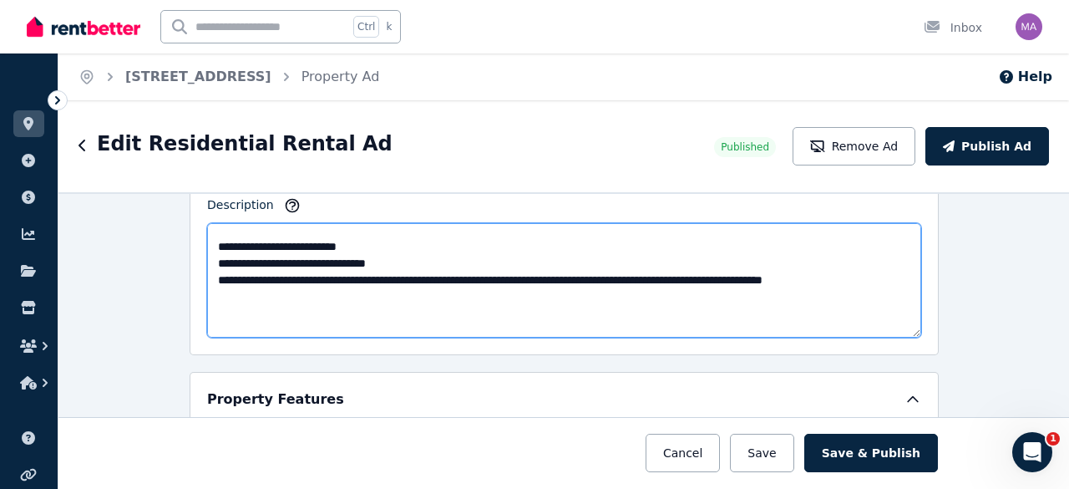
paste textarea "**********"
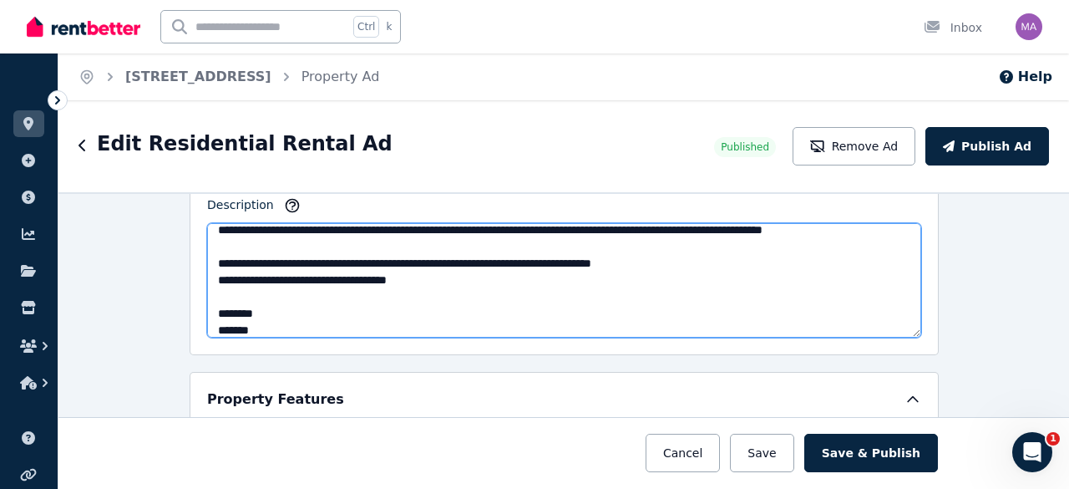
scroll to position [413, 0]
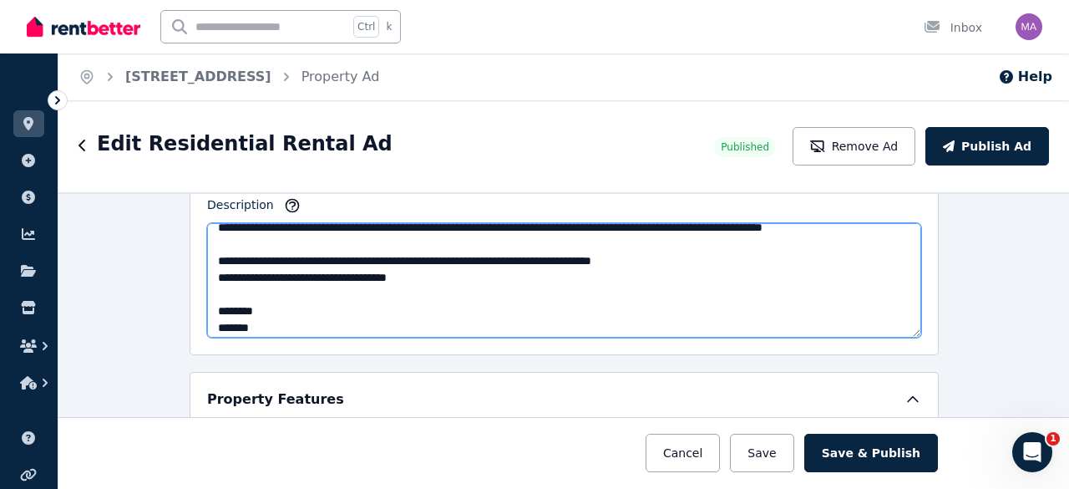
drag, startPoint x: 265, startPoint y: 320, endPoint x: 182, endPoint y: 297, distance: 85.9
click at [182, 297] on div "**********" at bounding box center [563, 340] width 1011 height 297
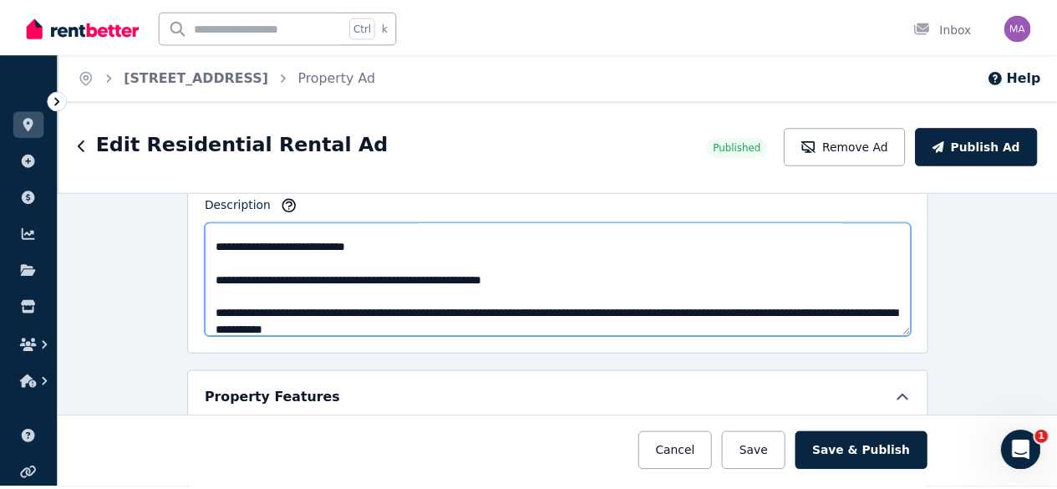
scroll to position [0, 0]
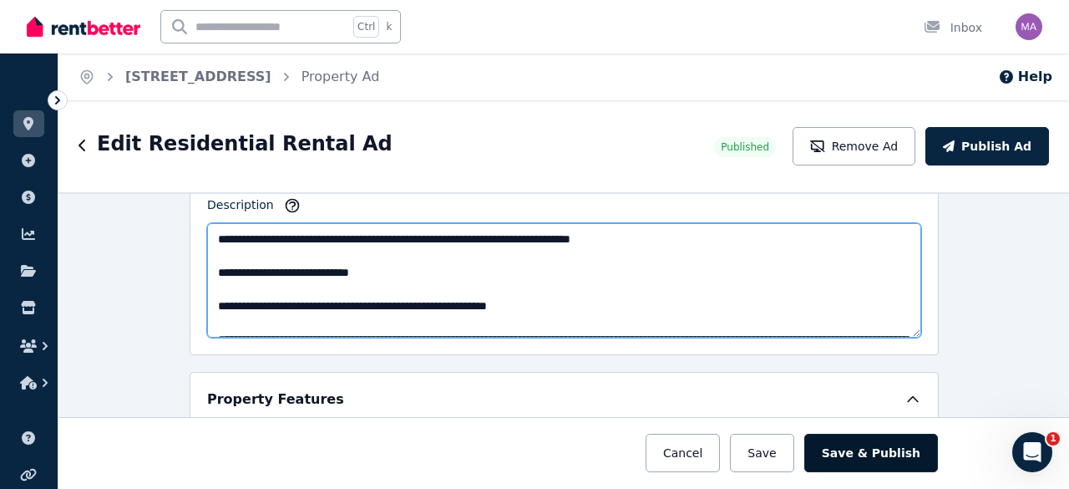
type textarea "**********"
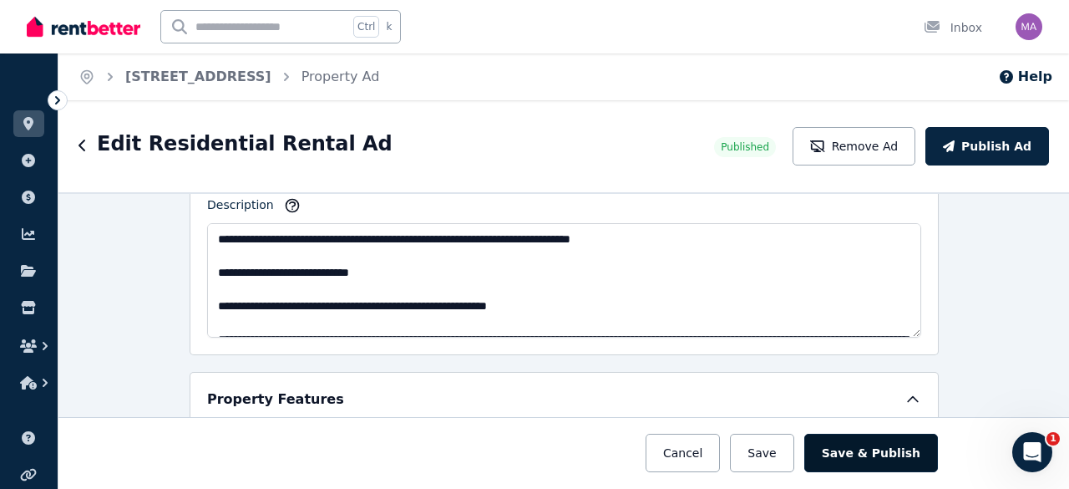
click at [844, 437] on button "Save & Publish" at bounding box center [871, 453] width 134 height 38
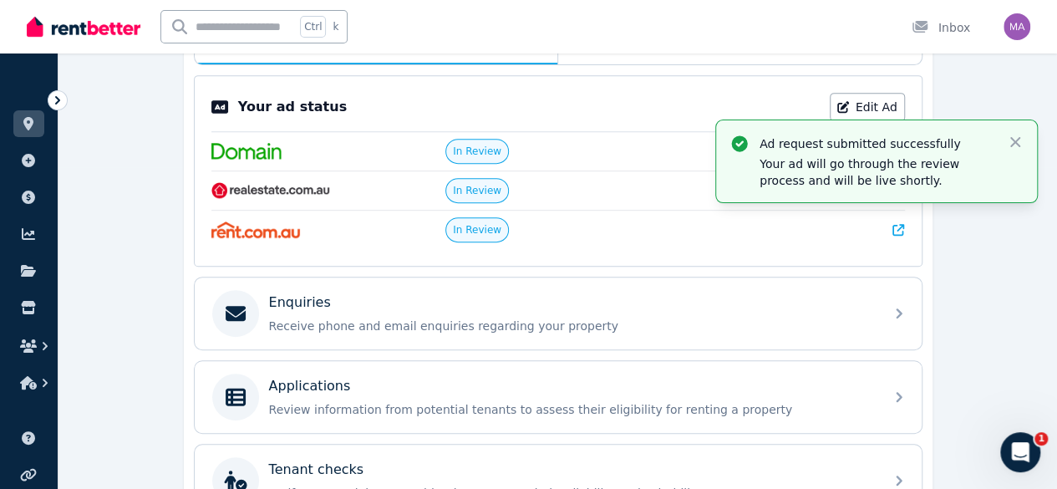
scroll to position [498, 0]
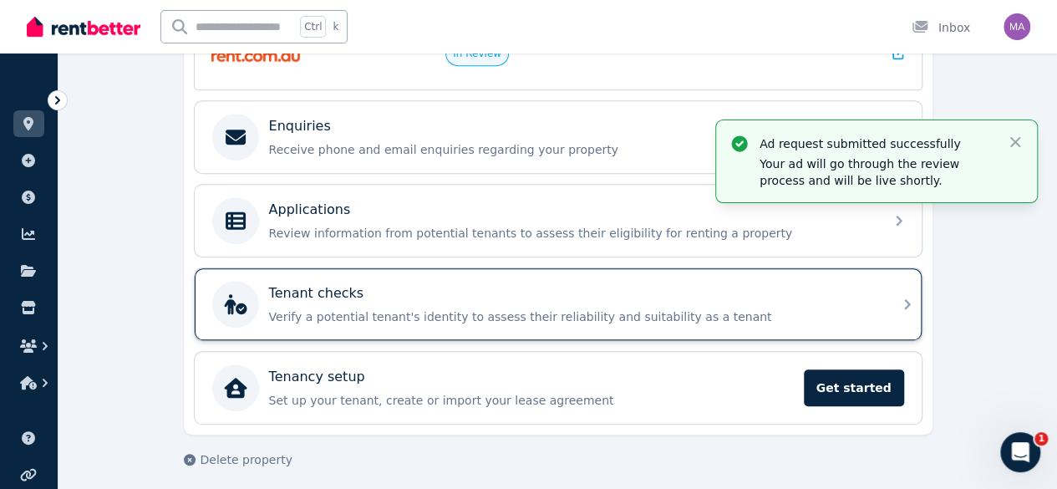
click at [594, 308] on p "Verify a potential tenant's identity to assess their reliability and suitabilit…" at bounding box center [571, 316] width 605 height 17
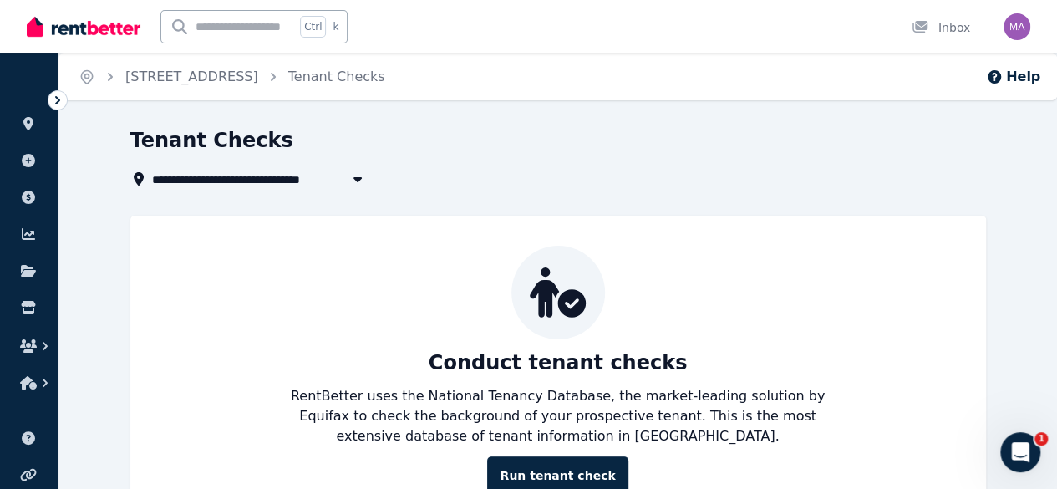
scroll to position [65, 0]
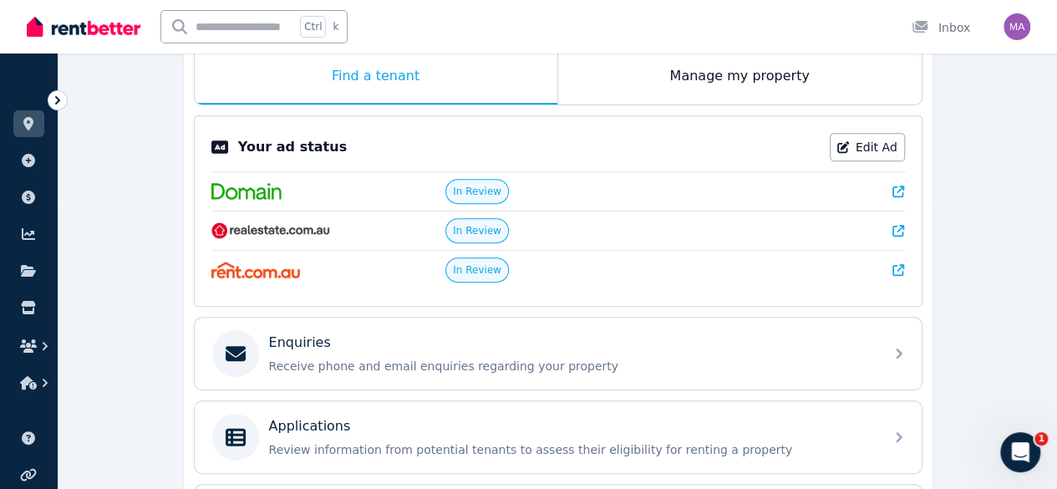
scroll to position [498, 0]
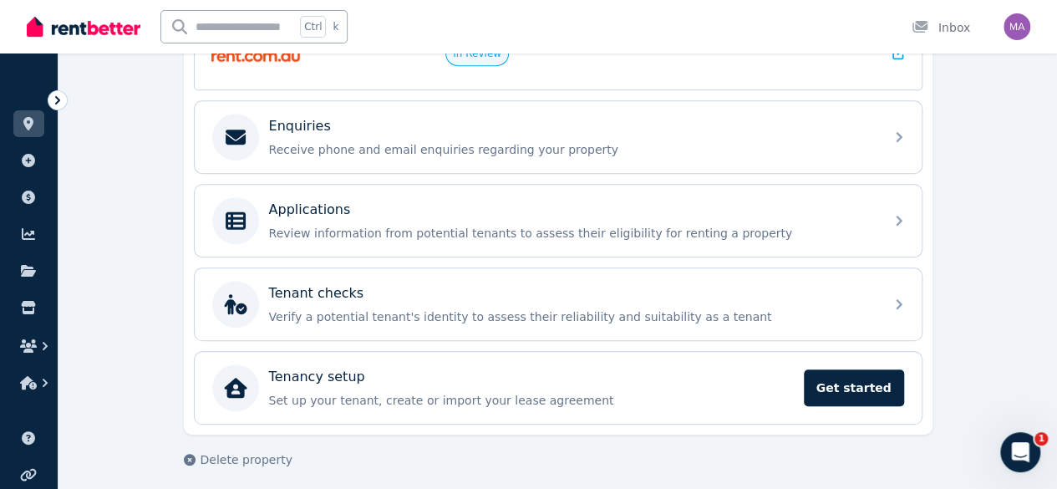
drag, startPoint x: 740, startPoint y: 277, endPoint x: 974, endPoint y: 185, distance: 251.6
click at [974, 185] on div "**********" at bounding box center [557, 63] width 998 height 869
click at [964, 182] on div "**********" at bounding box center [557, 63] width 998 height 869
